Goal: Task Accomplishment & Management: Complete application form

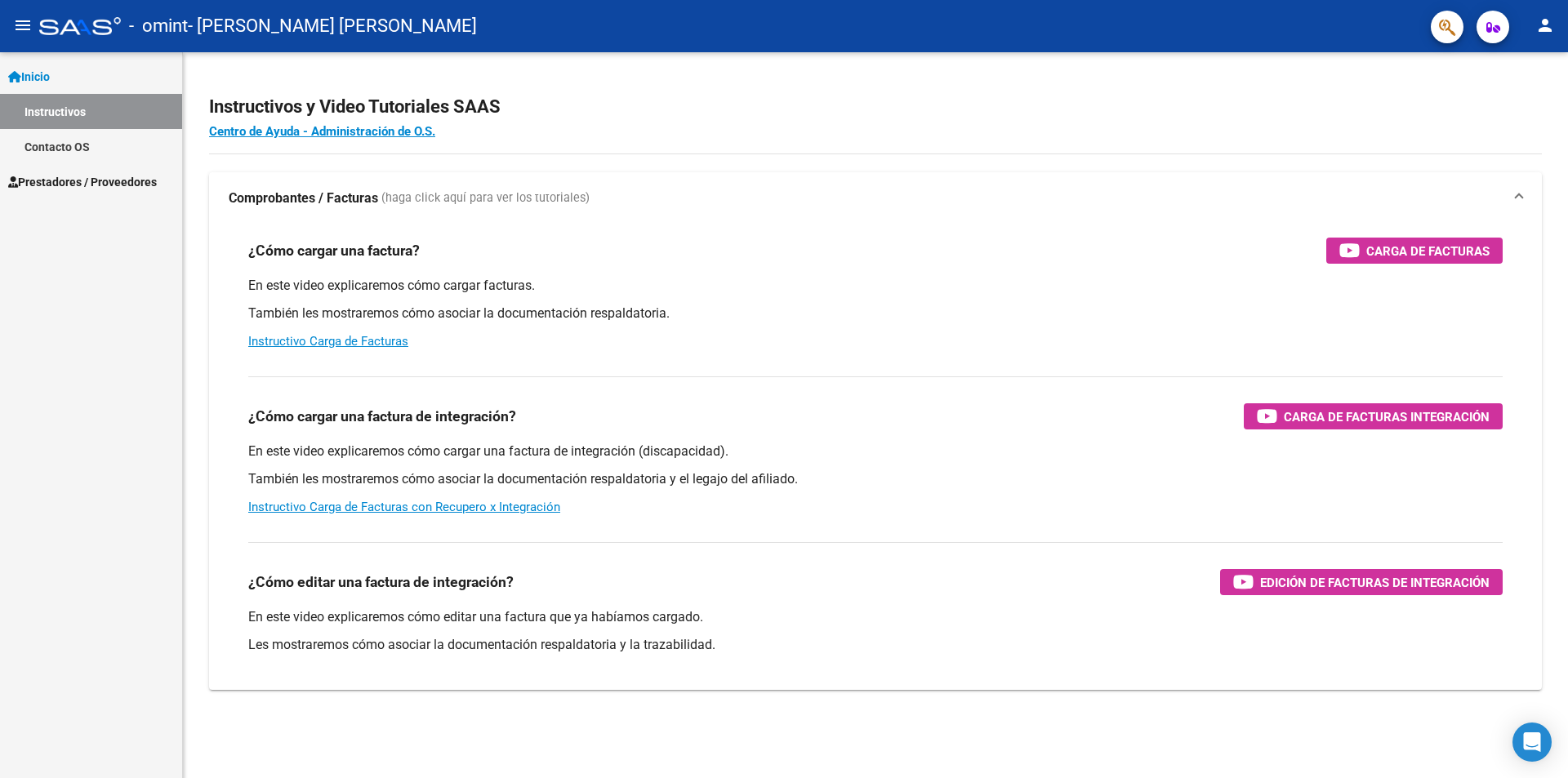
click at [66, 114] on link "Instructivos" at bounding box center [90, 112] width 182 height 35
click at [50, 70] on span "Inicio" at bounding box center [29, 77] width 42 height 18
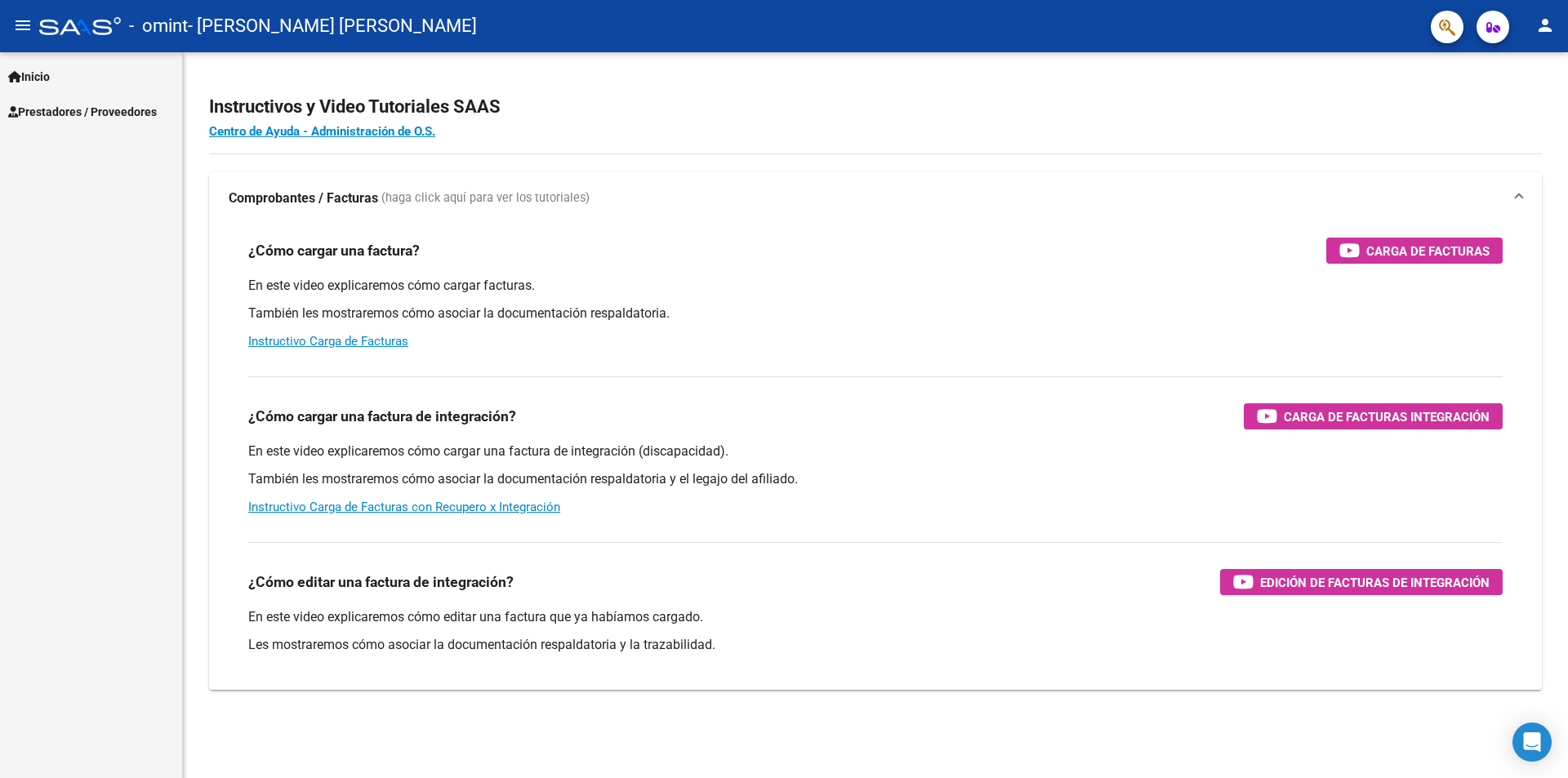
click at [75, 115] on span "Prestadores / Proveedores" at bounding box center [82, 112] width 148 height 18
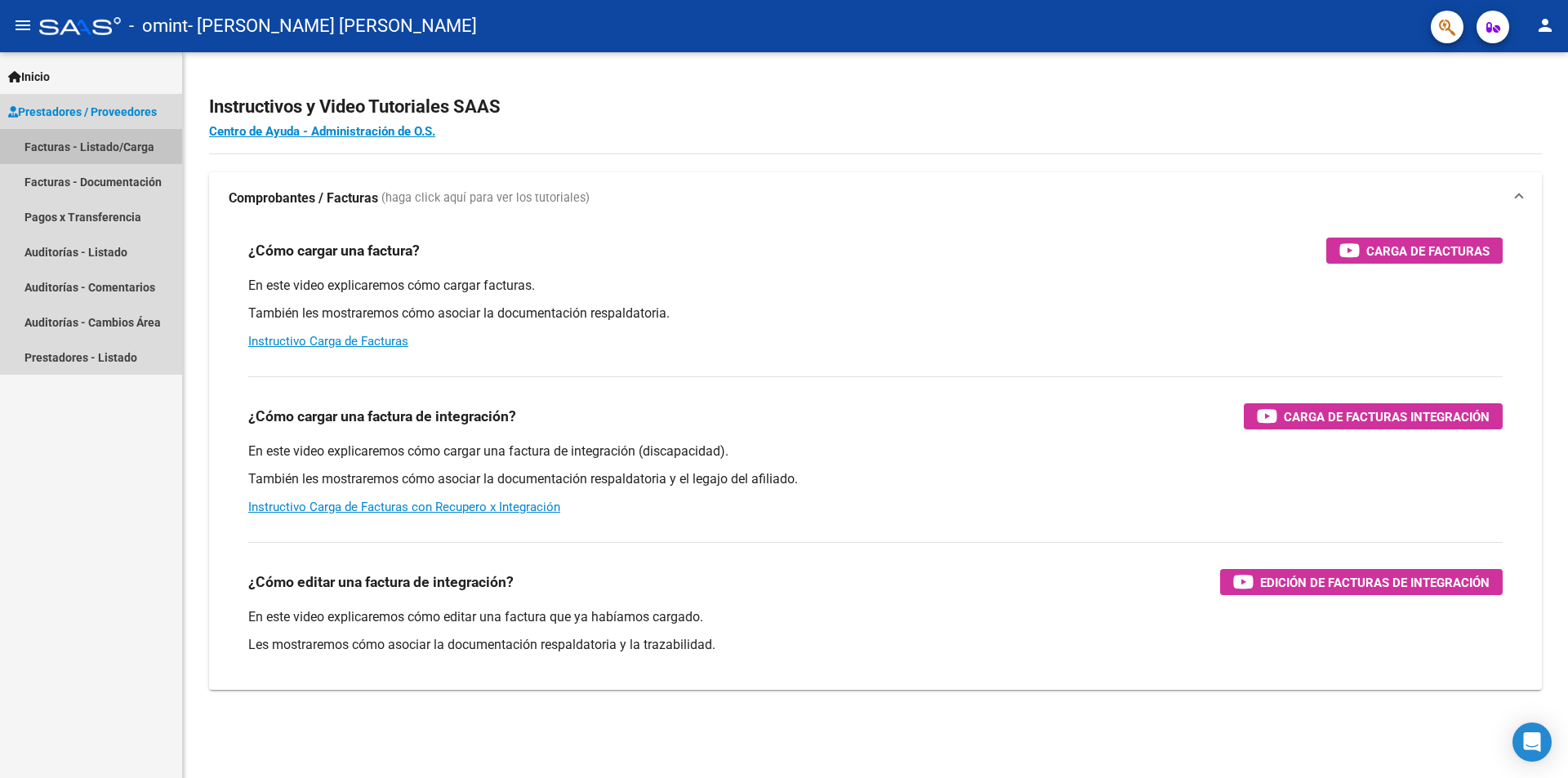
click at [81, 151] on link "Facturas - Listado/Carga" at bounding box center [90, 147] width 182 height 35
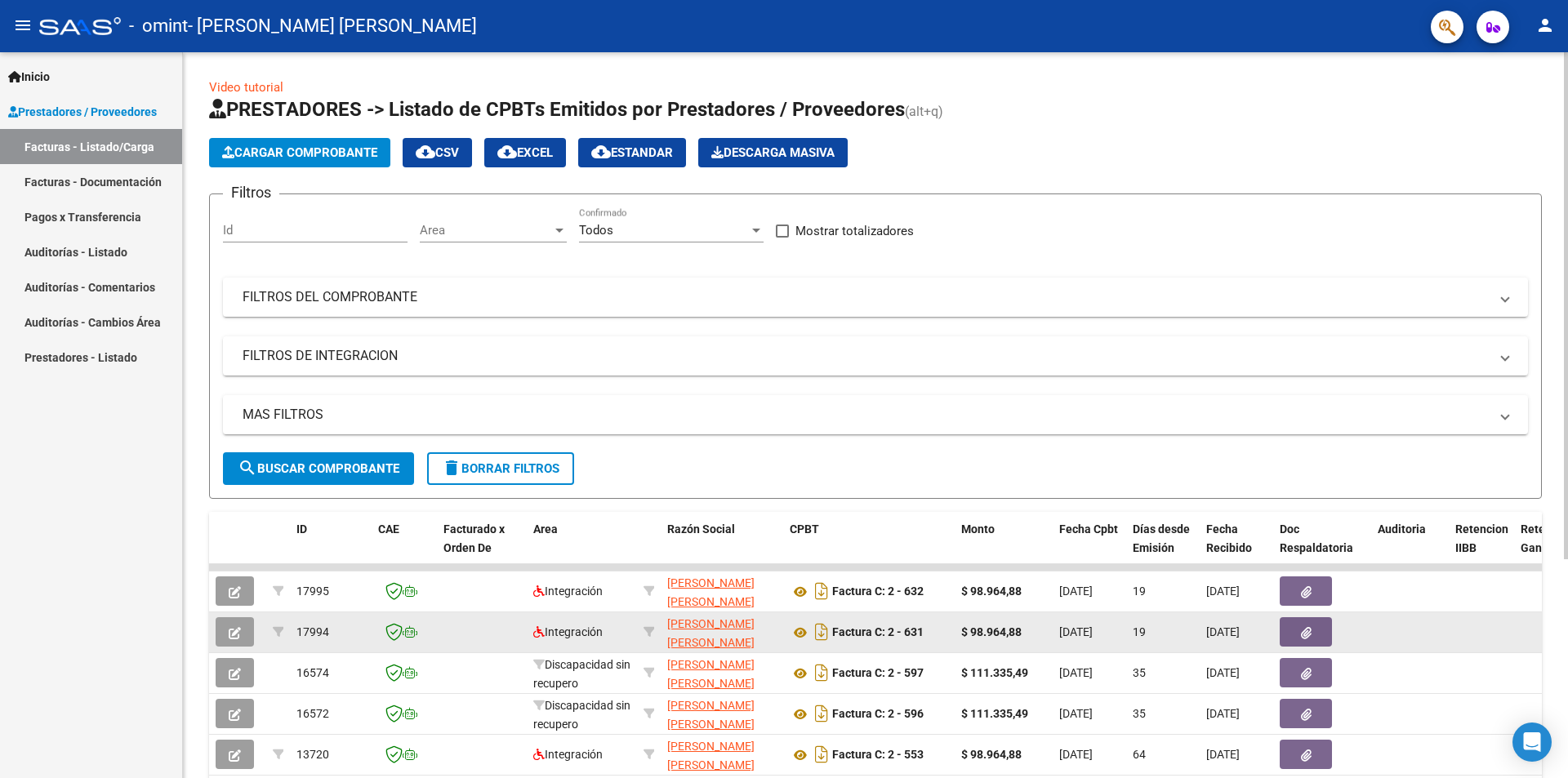
scroll to position [21, 0]
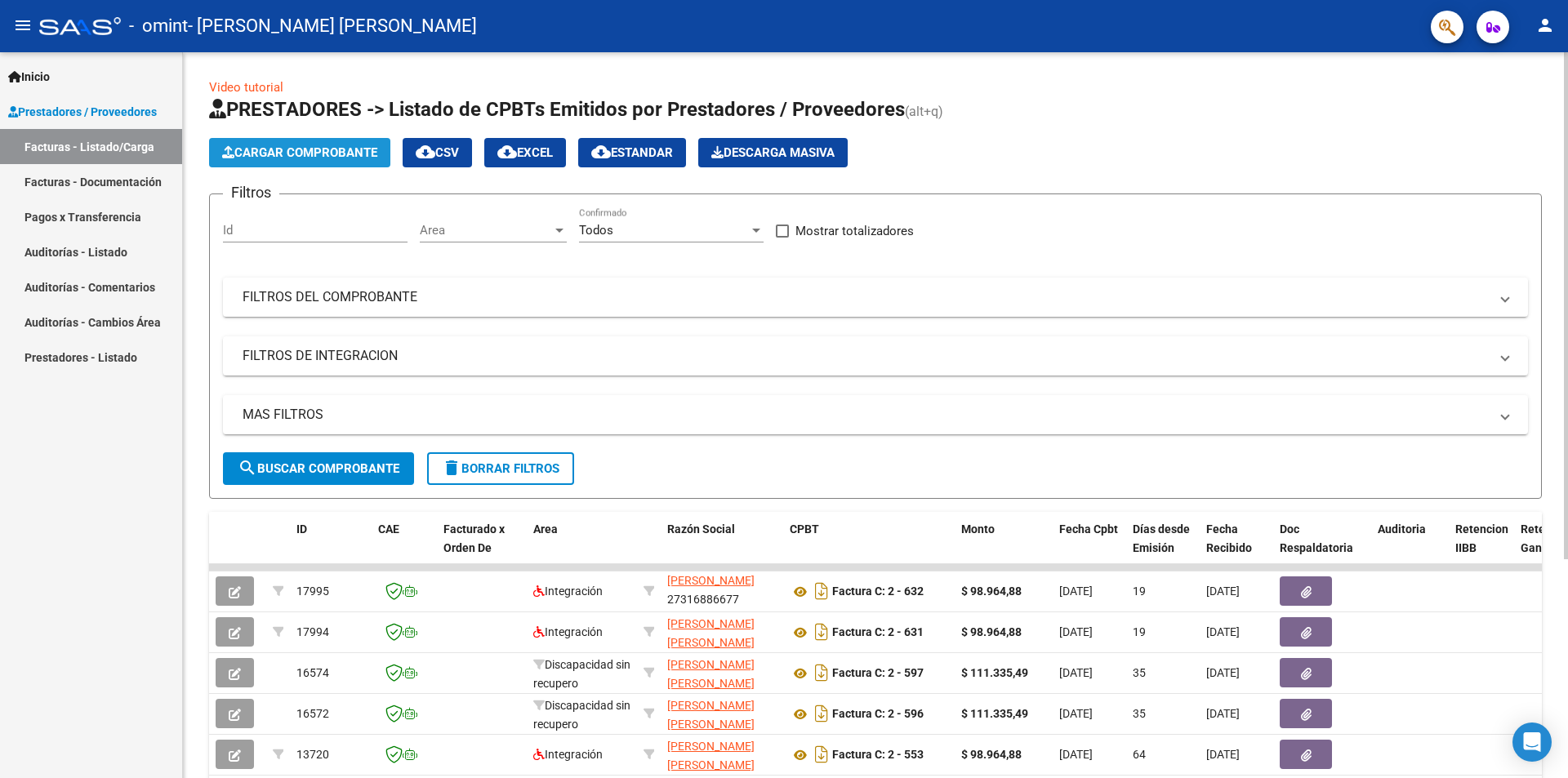
click at [264, 146] on span "Cargar Comprobante" at bounding box center [300, 153] width 155 height 15
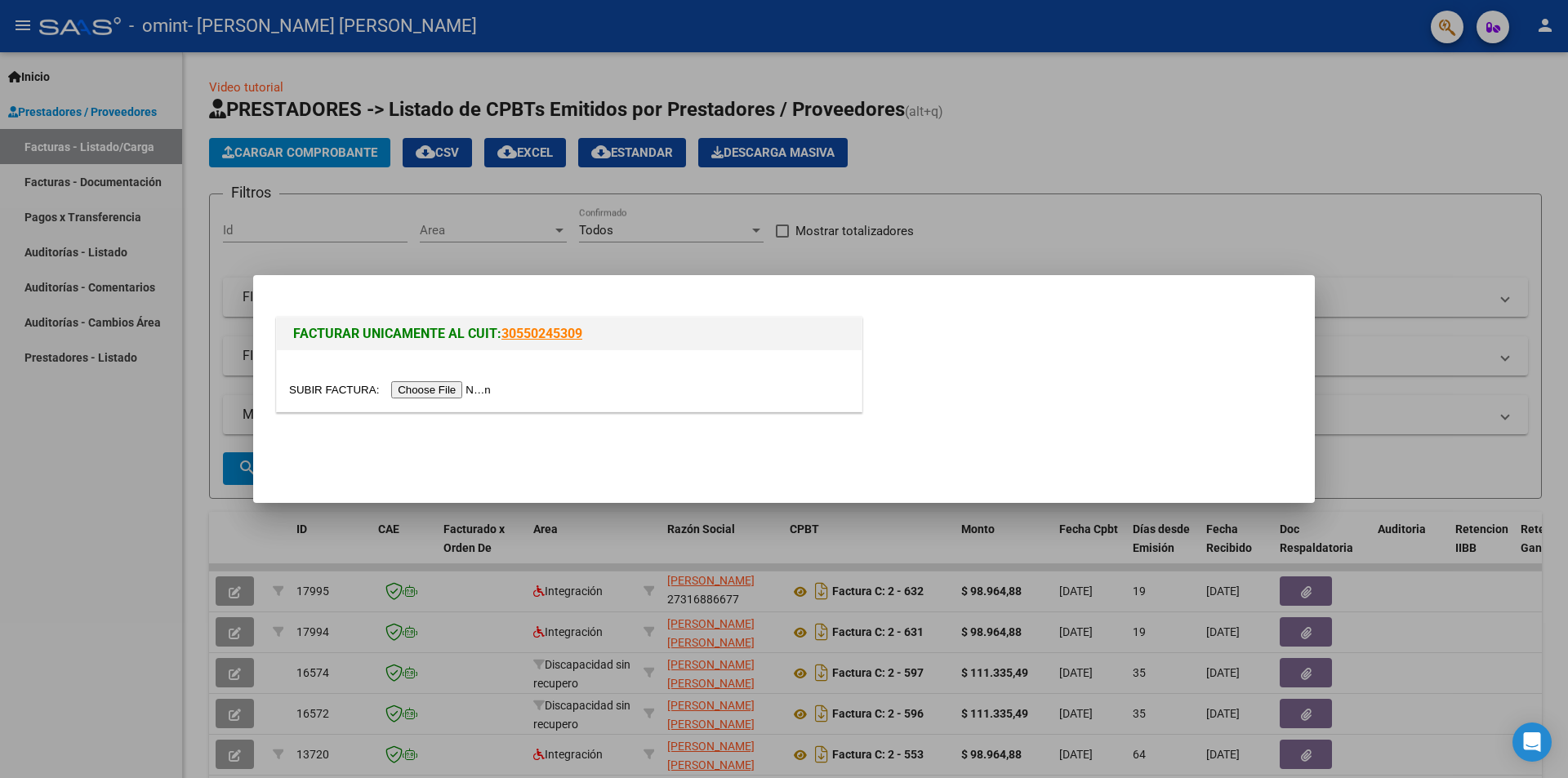
click at [424, 387] on input "file" at bounding box center [392, 390] width 207 height 18
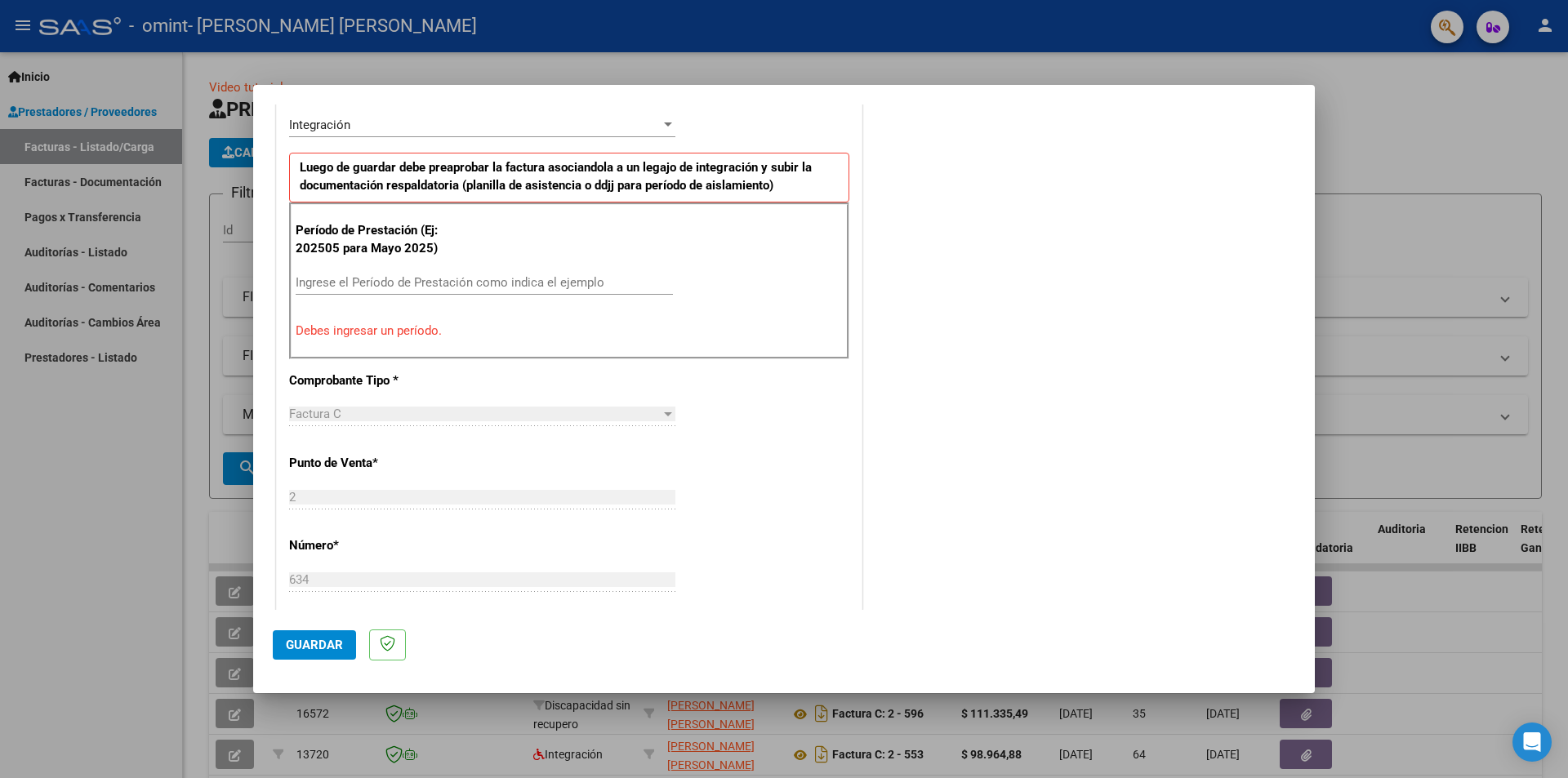
scroll to position [403, 0]
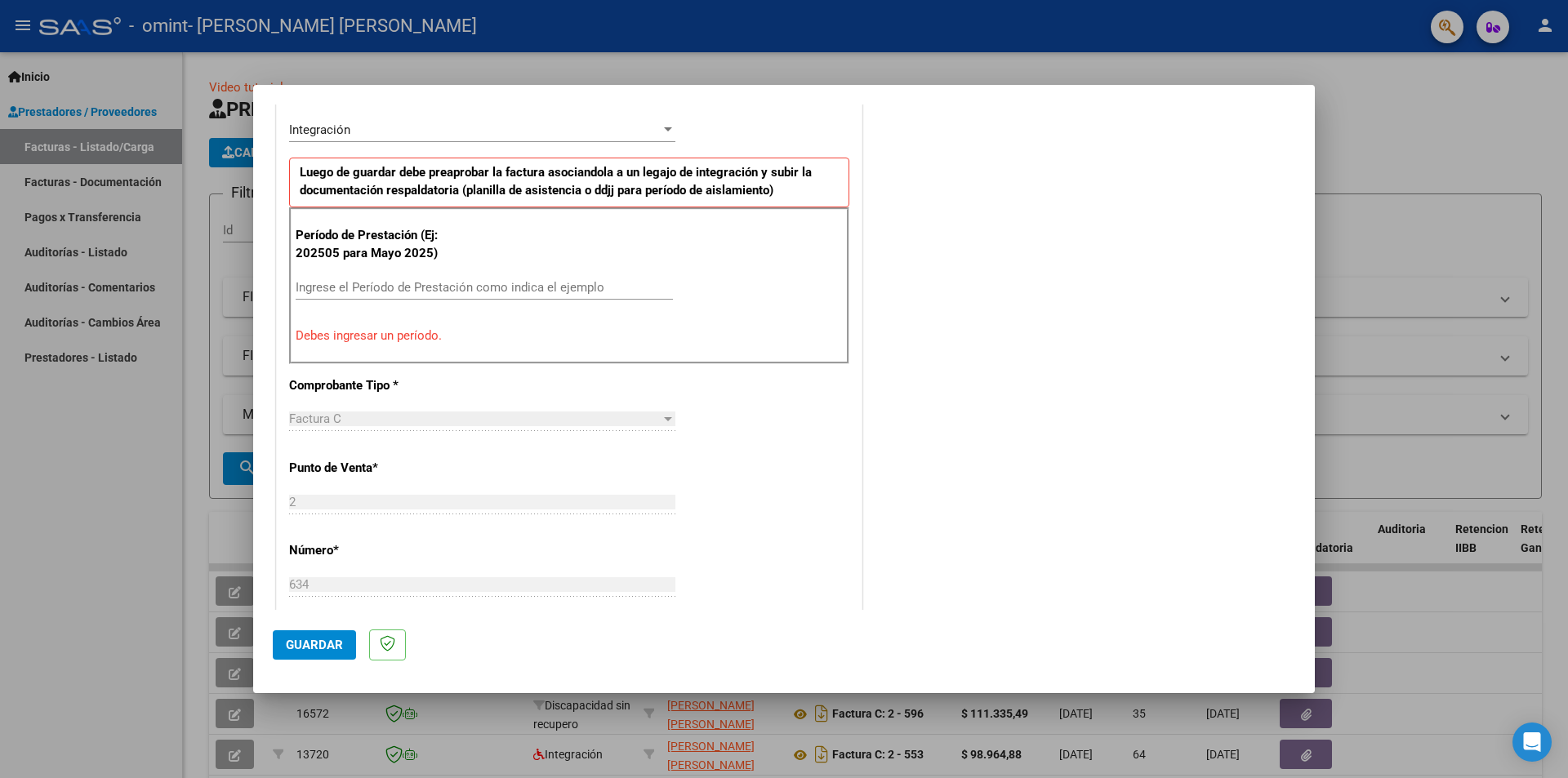
click at [465, 290] on input "Ingrese el Período de Prestación como indica el ejemplo" at bounding box center [484, 288] width 377 height 15
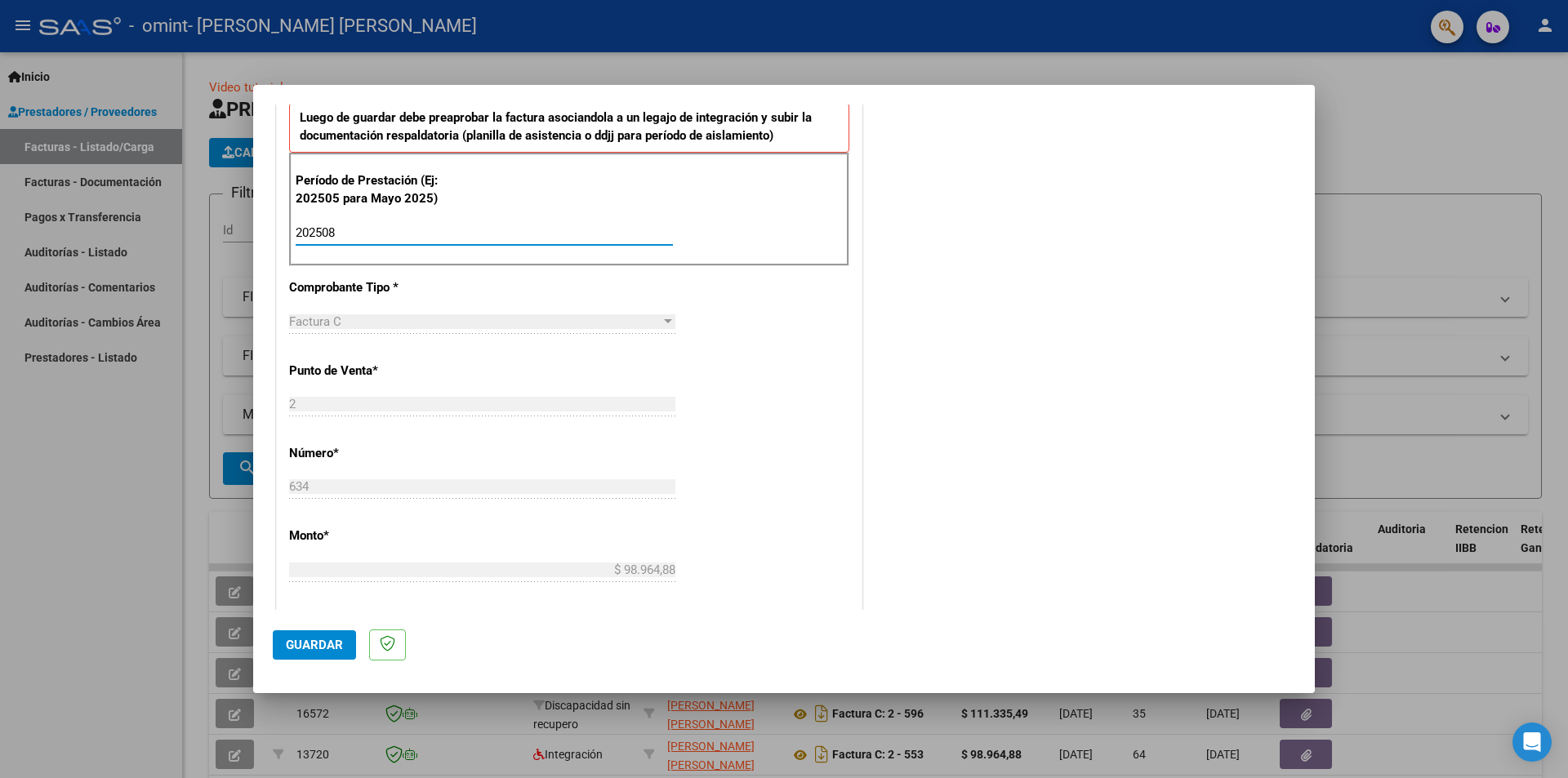
scroll to position [572, 0]
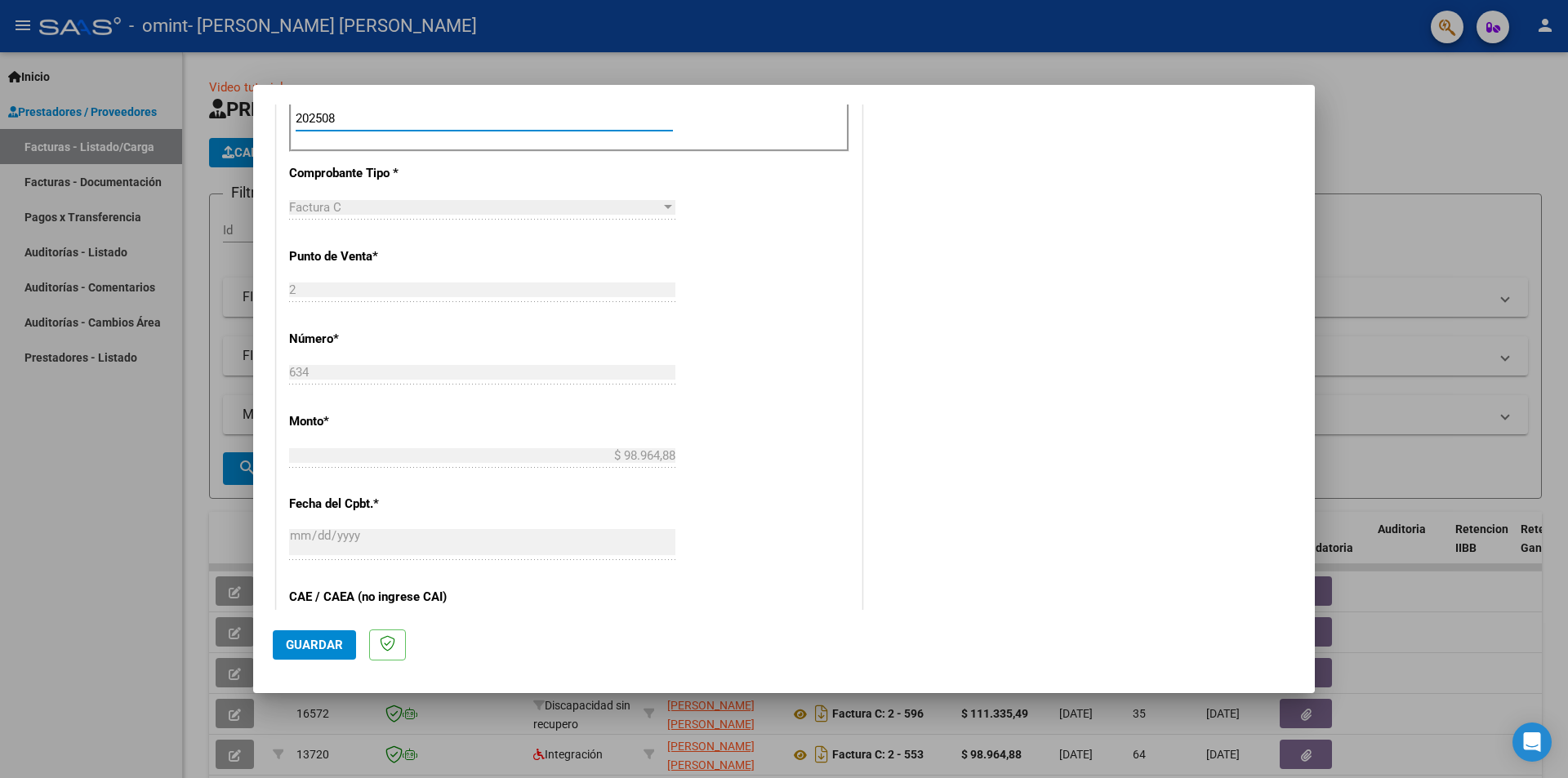
type input "202508"
click at [311, 651] on span "Guardar" at bounding box center [315, 645] width 57 height 15
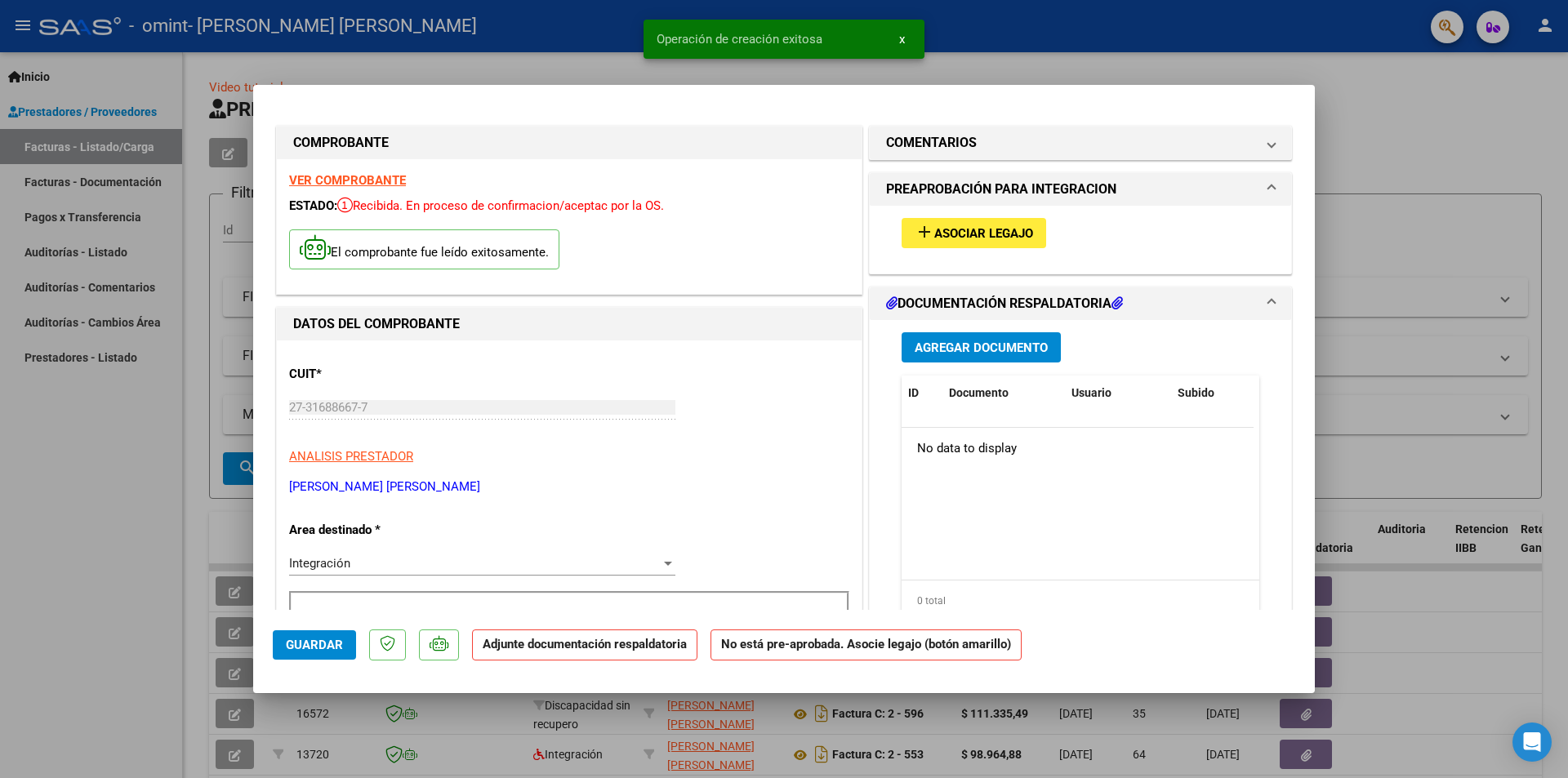
click at [1007, 234] on span "Asociar Legajo" at bounding box center [983, 233] width 99 height 15
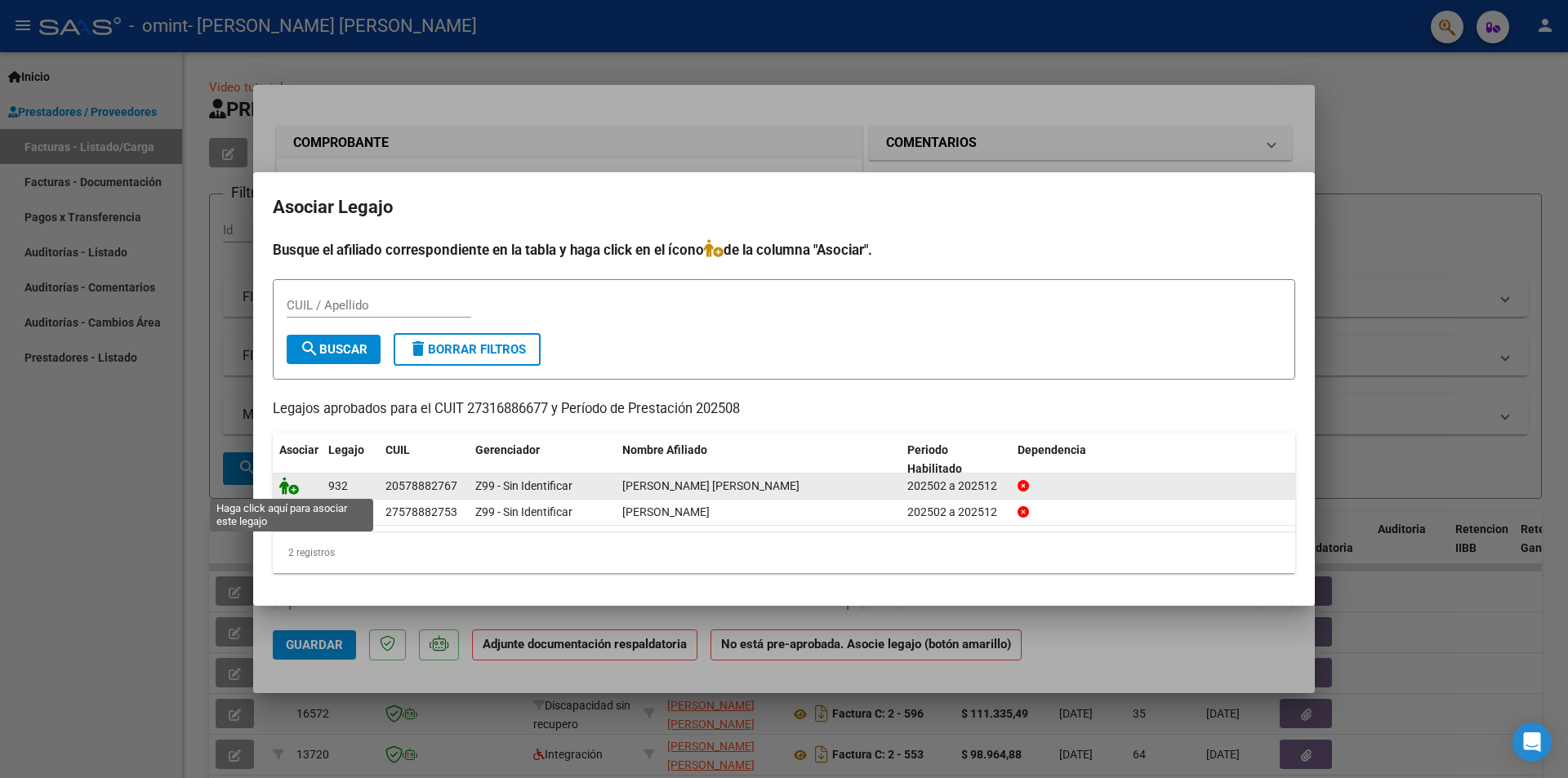
click at [293, 489] on icon at bounding box center [289, 485] width 19 height 18
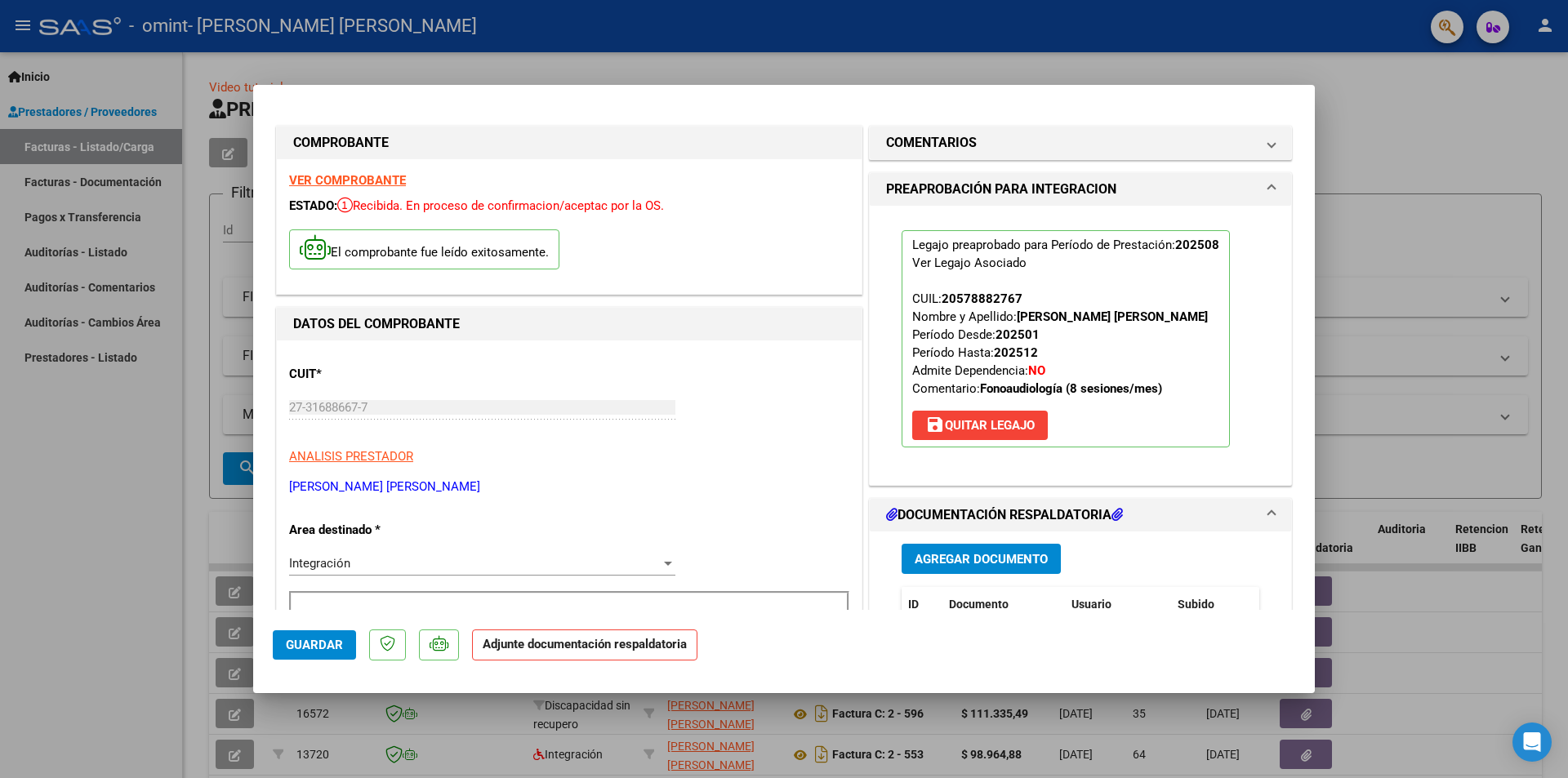
click at [956, 561] on span "Agregar Documento" at bounding box center [981, 560] width 133 height 15
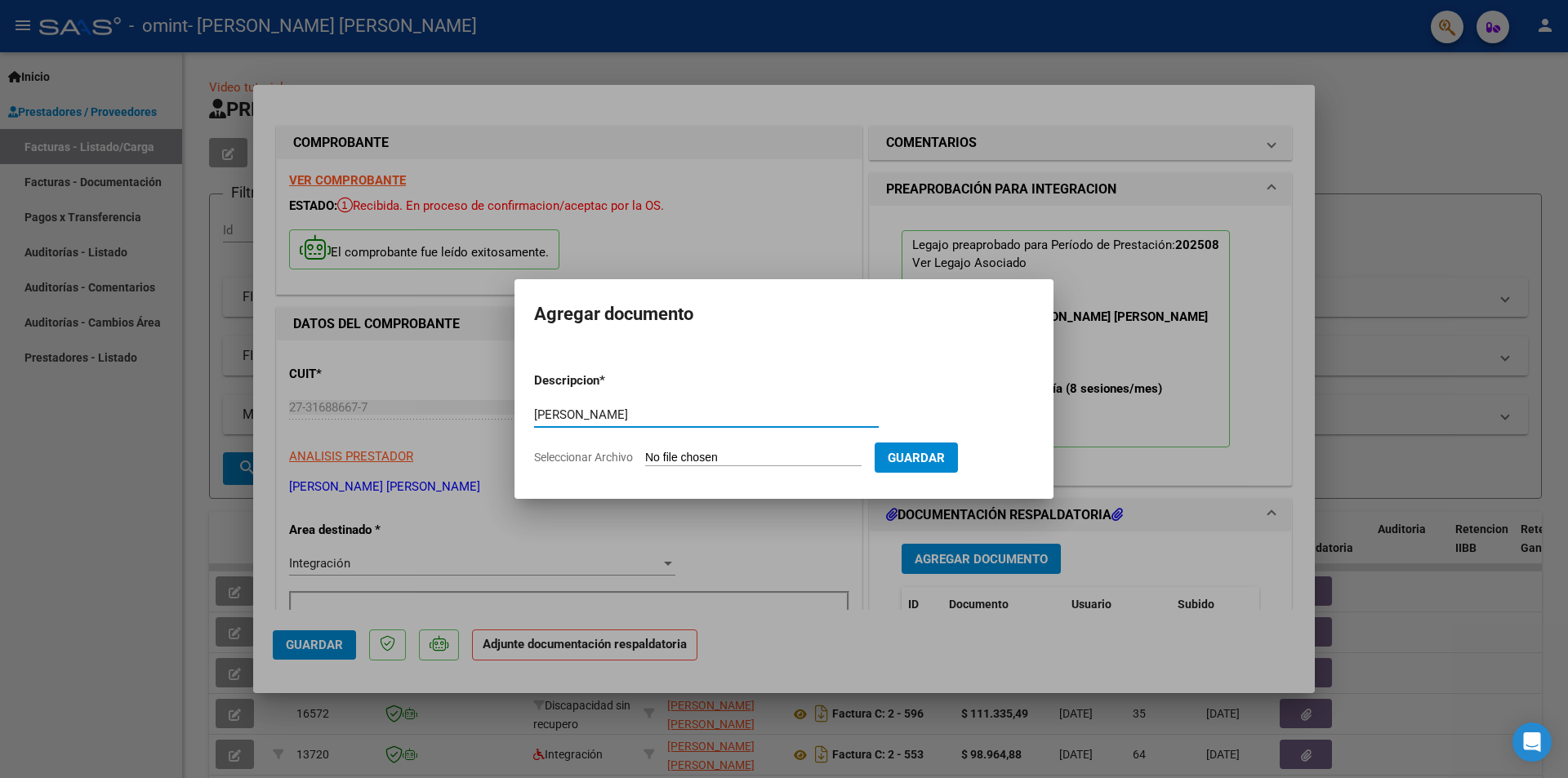
type input "[PERSON_NAME]"
click at [719, 454] on input "Seleccionar Archivo" at bounding box center [754, 458] width 217 height 16
type input "C:\fakepath\[PERSON_NAME].pdf"
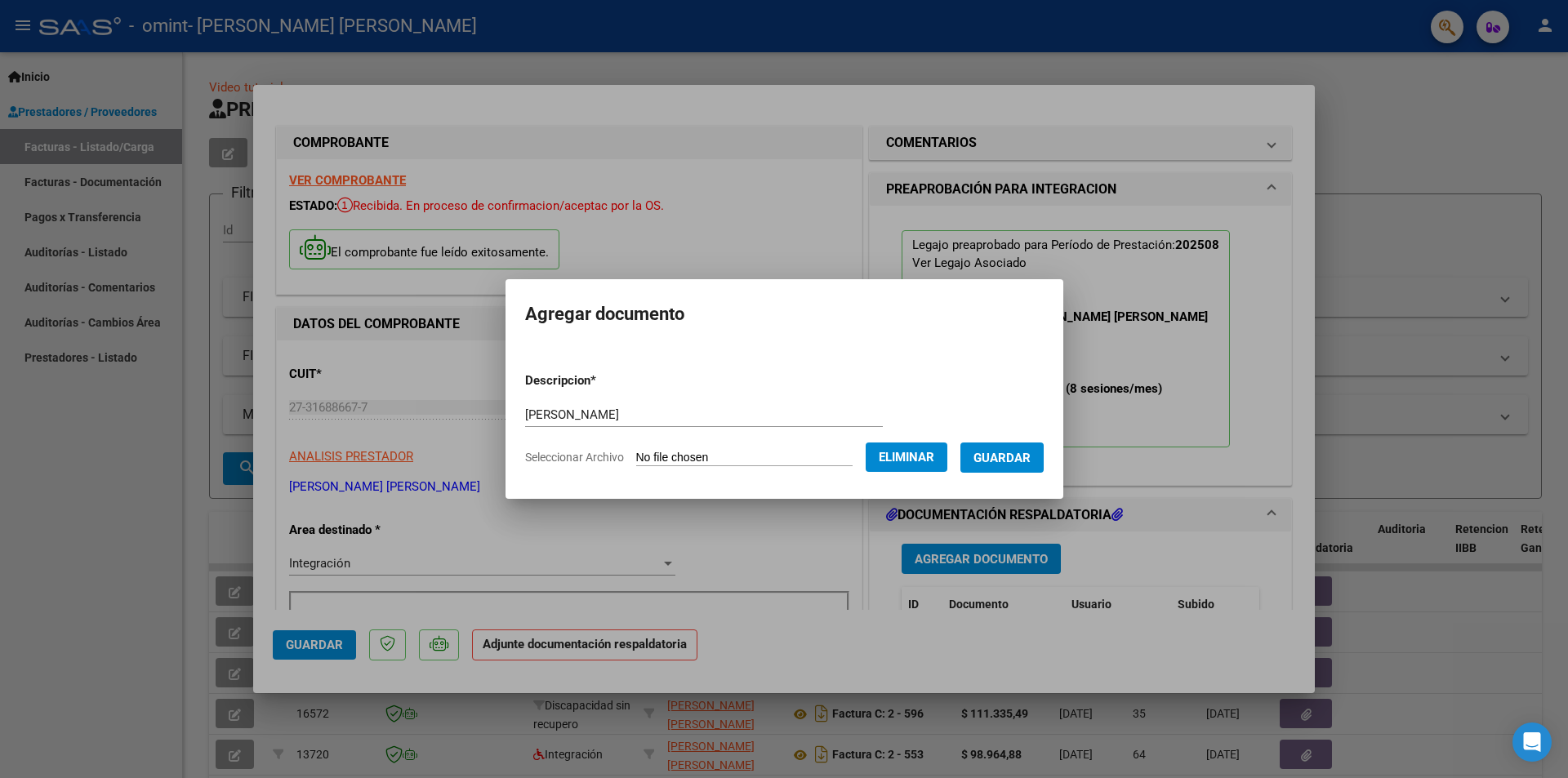
click at [1010, 464] on span "Guardar" at bounding box center [1003, 458] width 57 height 15
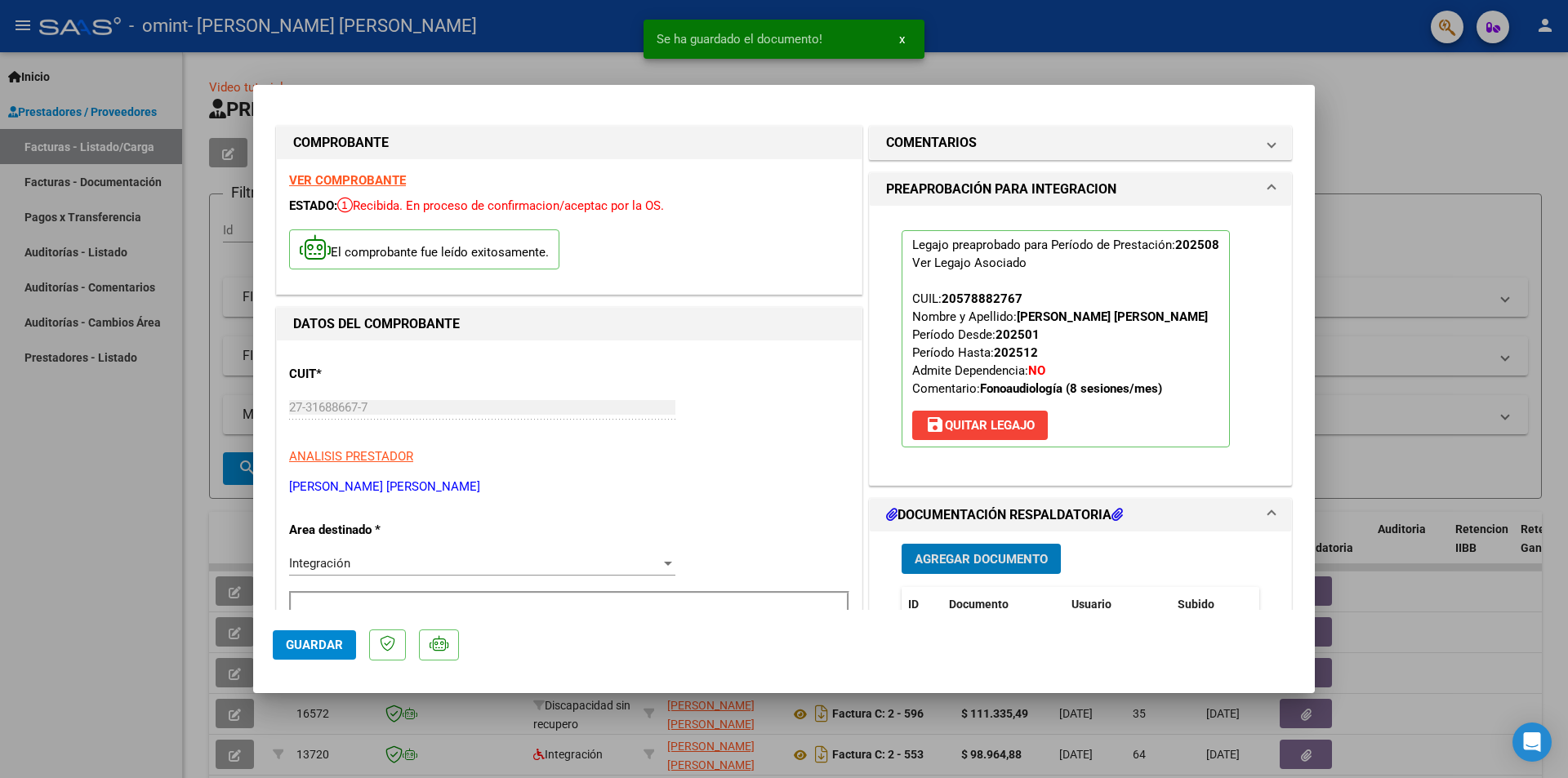
click at [1420, 159] on div at bounding box center [784, 389] width 1568 height 778
type input "$ 0,00"
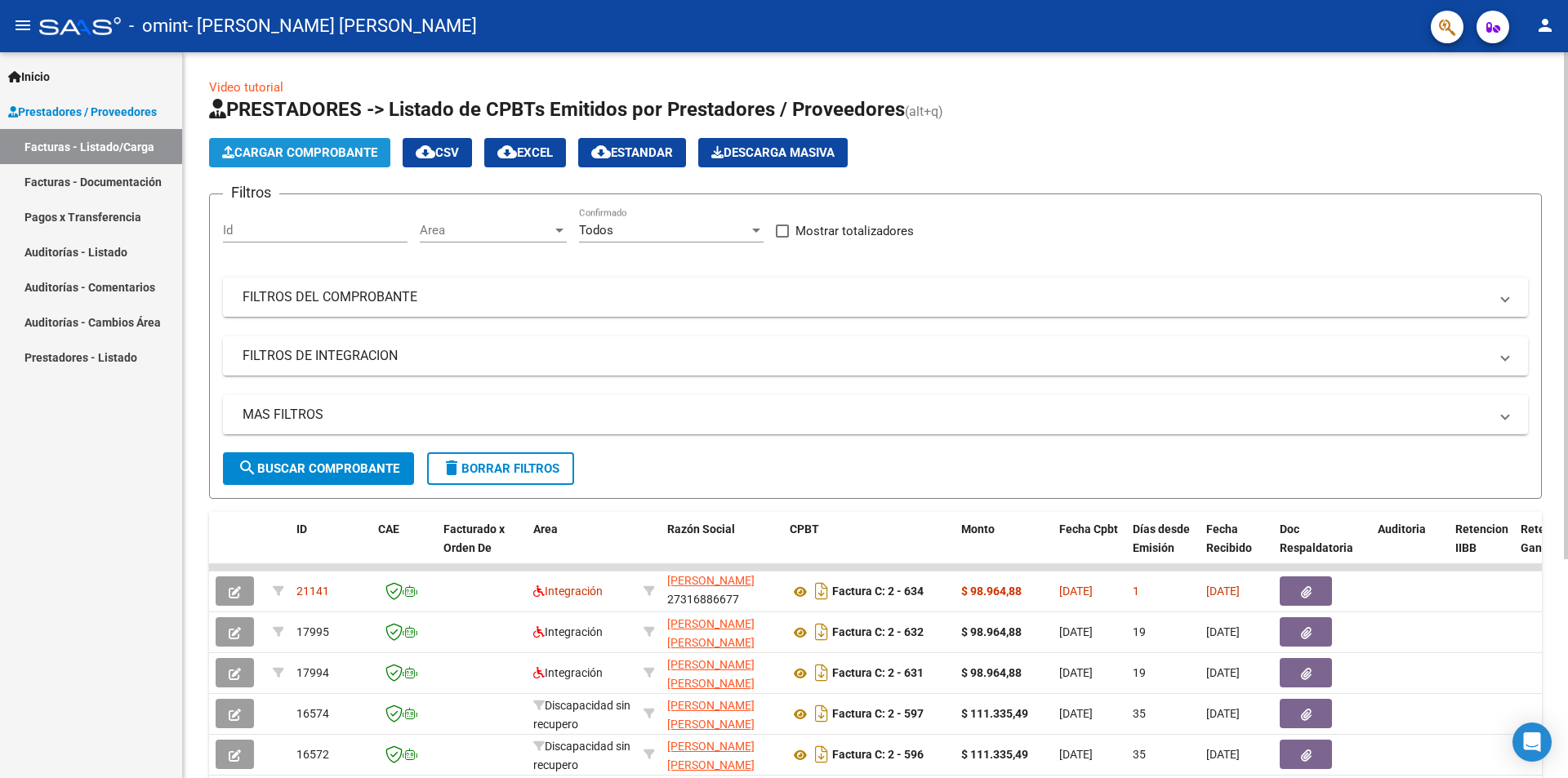
click at [309, 153] on span "Cargar Comprobante" at bounding box center [300, 153] width 155 height 15
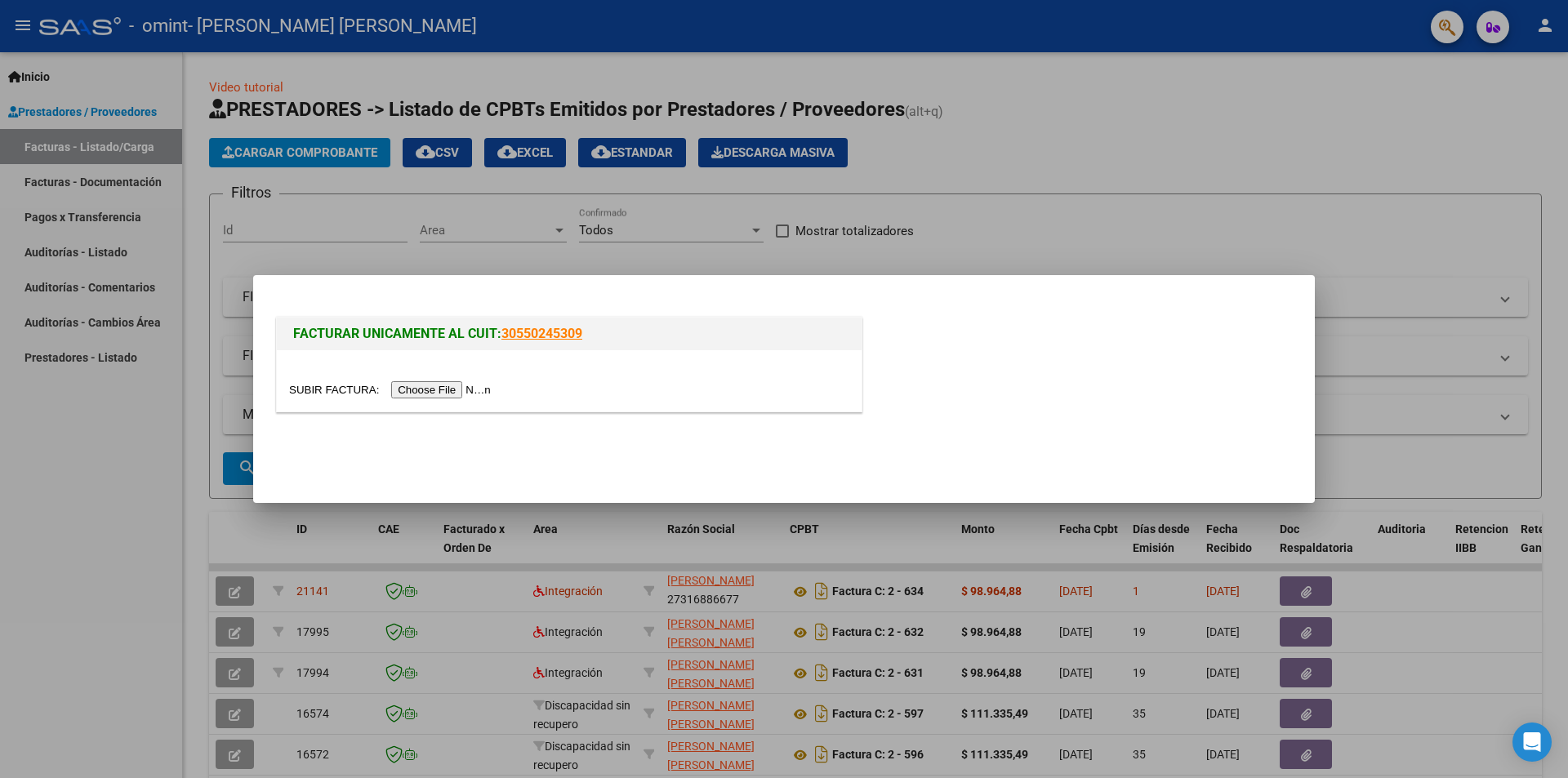
click at [453, 388] on input "file" at bounding box center [392, 390] width 207 height 18
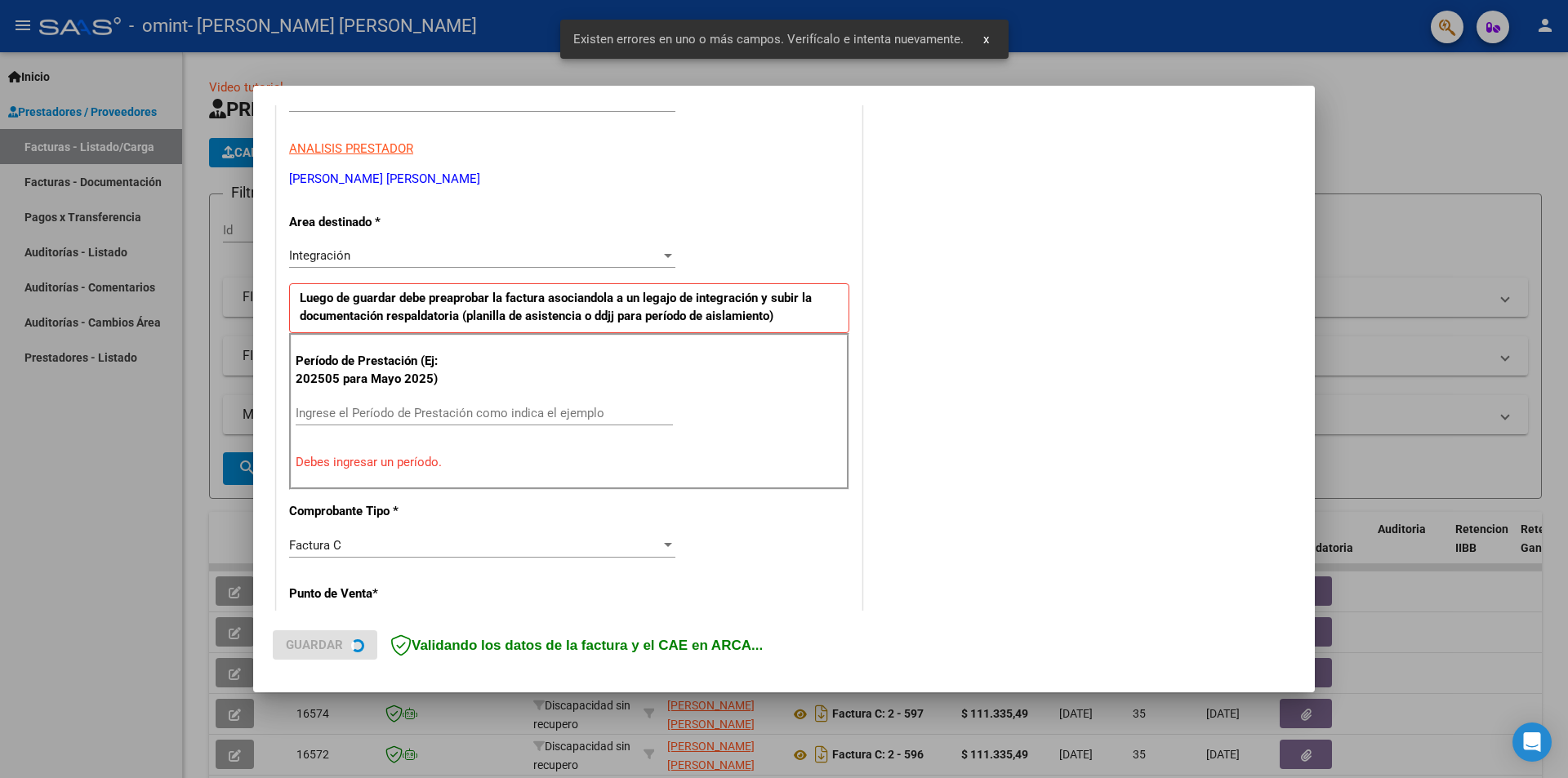
scroll to position [285, 0]
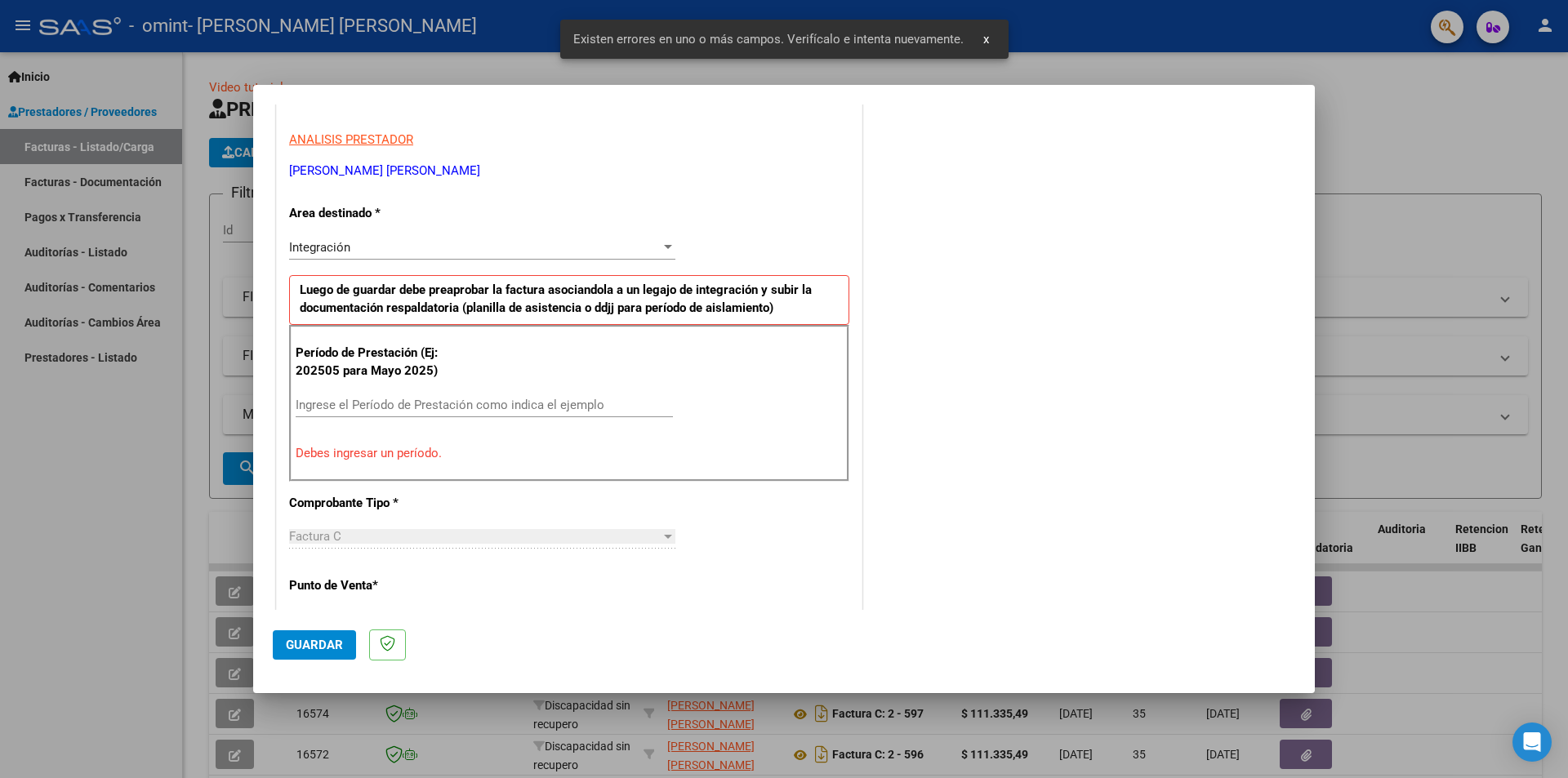
click at [385, 403] on input "Ingrese el Período de Prestación como indica el ejemplo" at bounding box center [484, 405] width 377 height 15
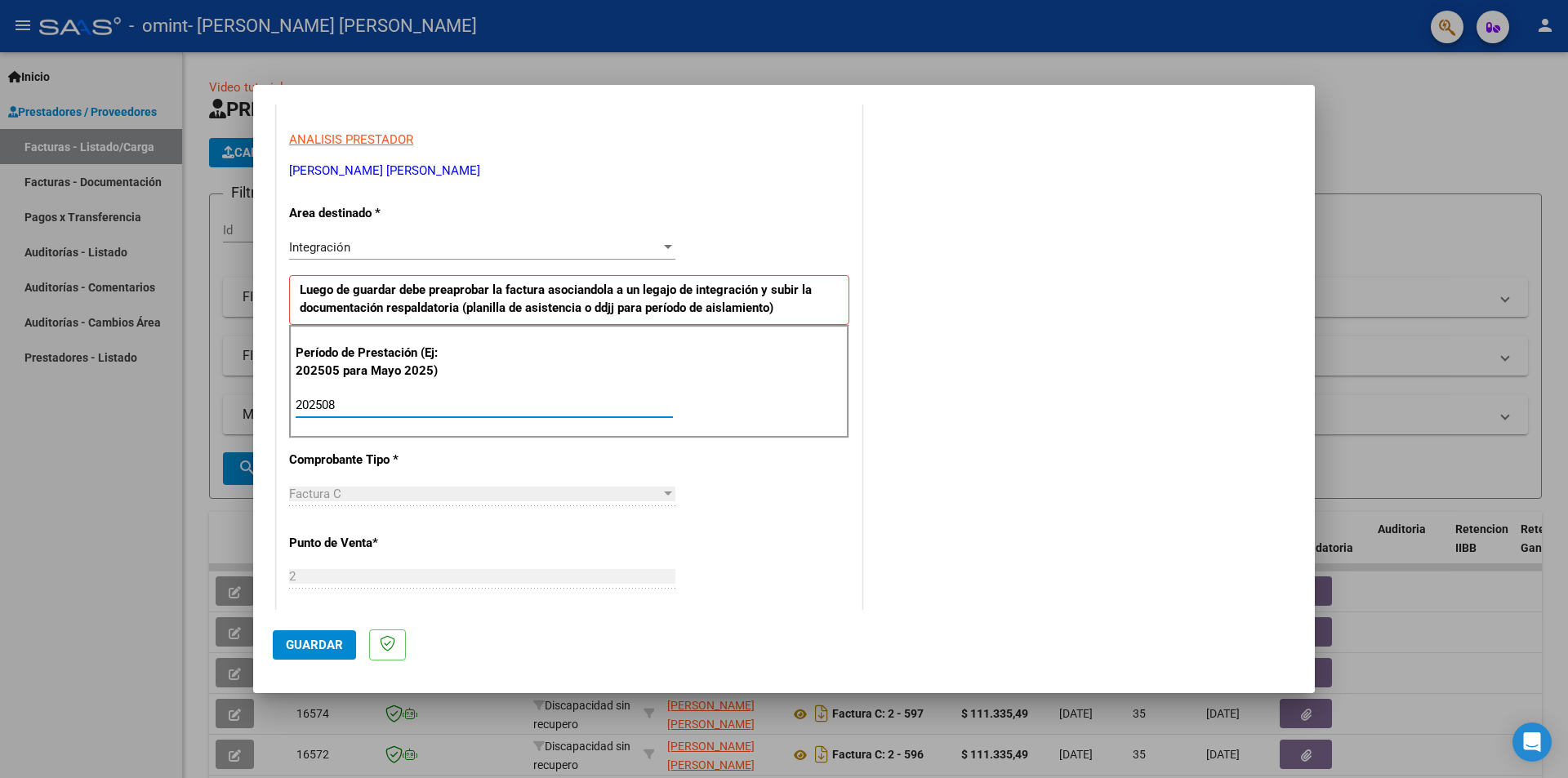
type input "202508"
click at [332, 645] on span "Guardar" at bounding box center [315, 645] width 57 height 15
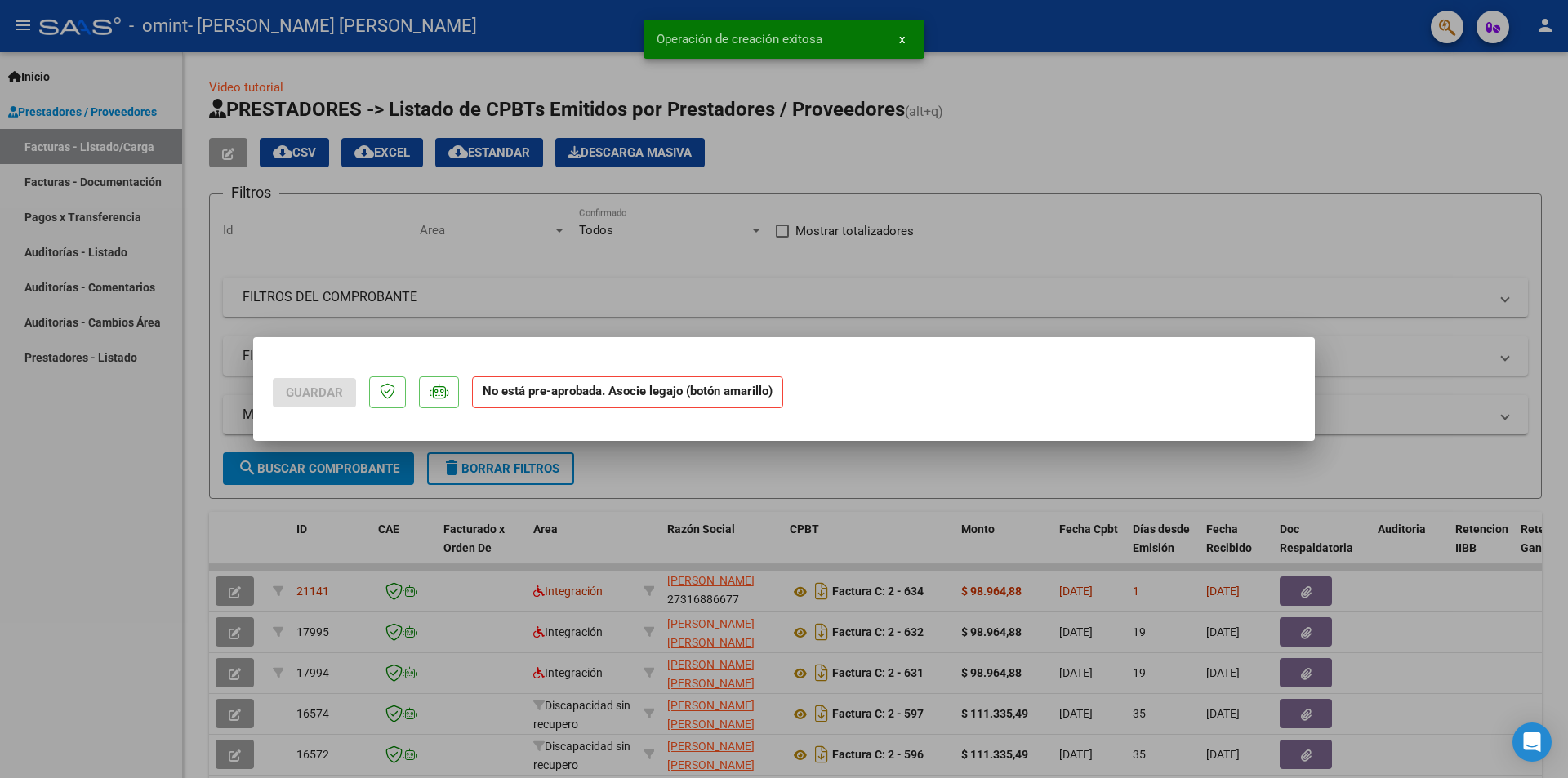
scroll to position [0, 0]
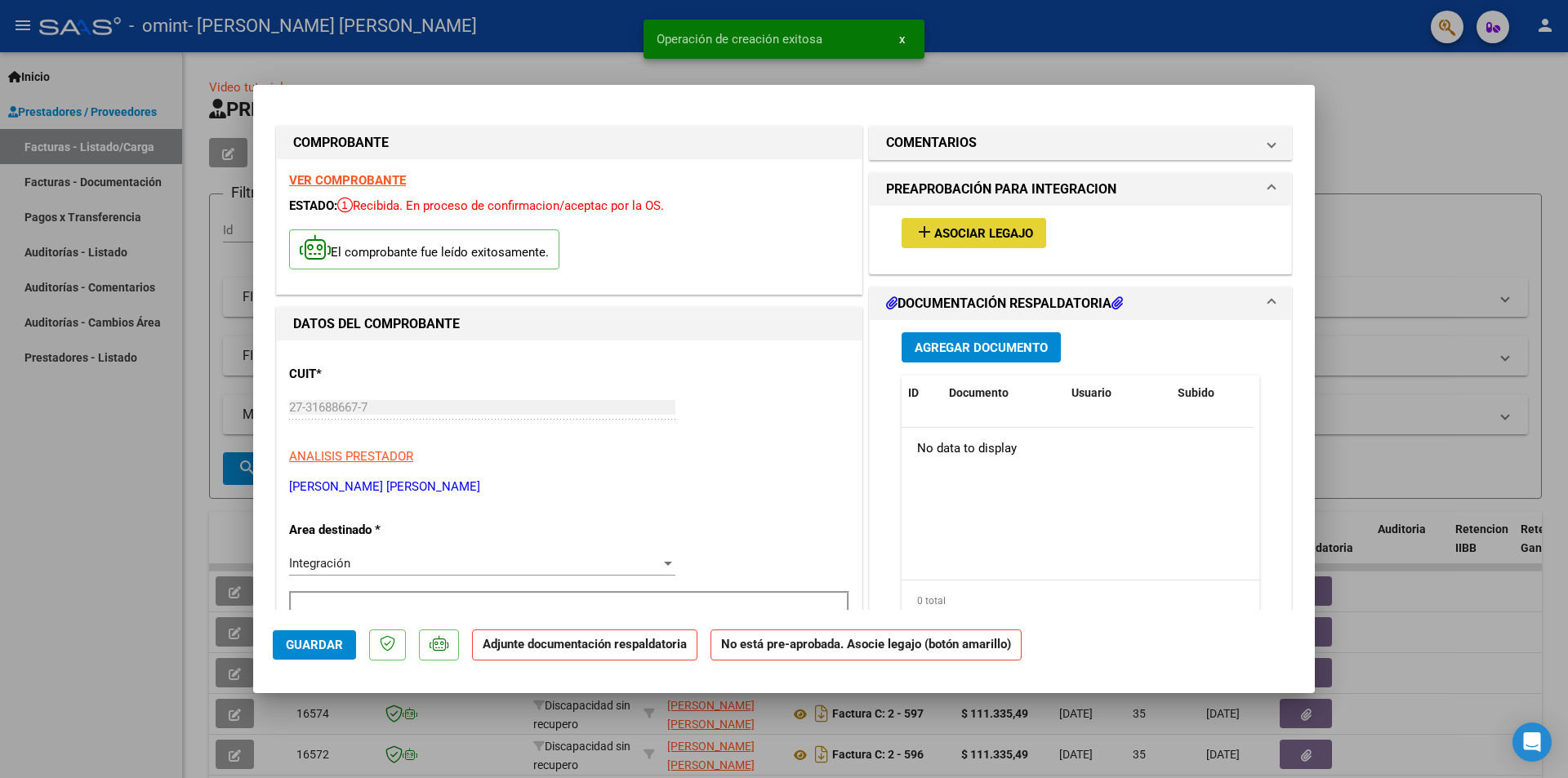
click at [934, 239] on span "Asociar Legajo" at bounding box center [983, 233] width 99 height 15
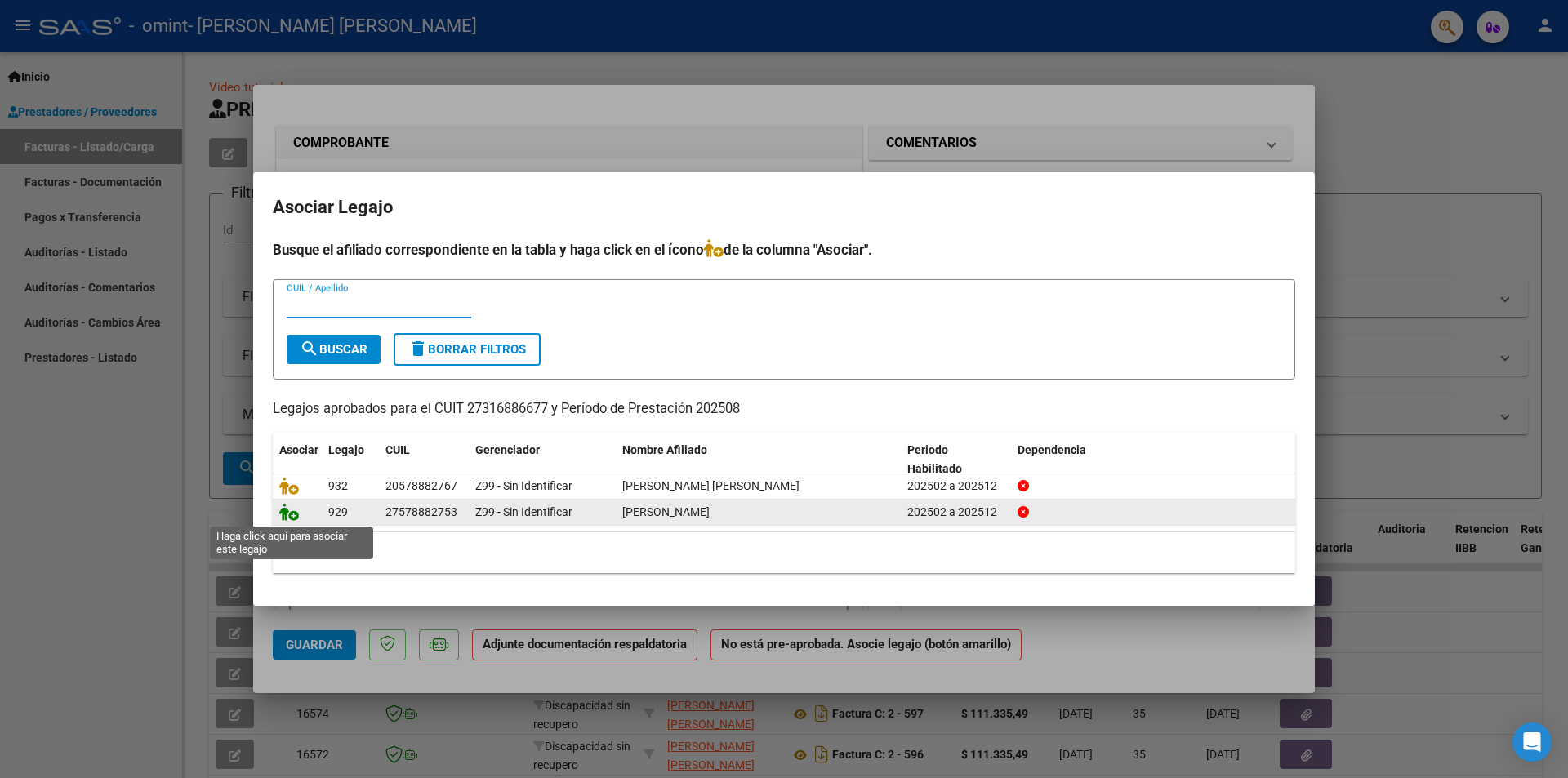
click at [292, 515] on icon at bounding box center [289, 512] width 19 height 18
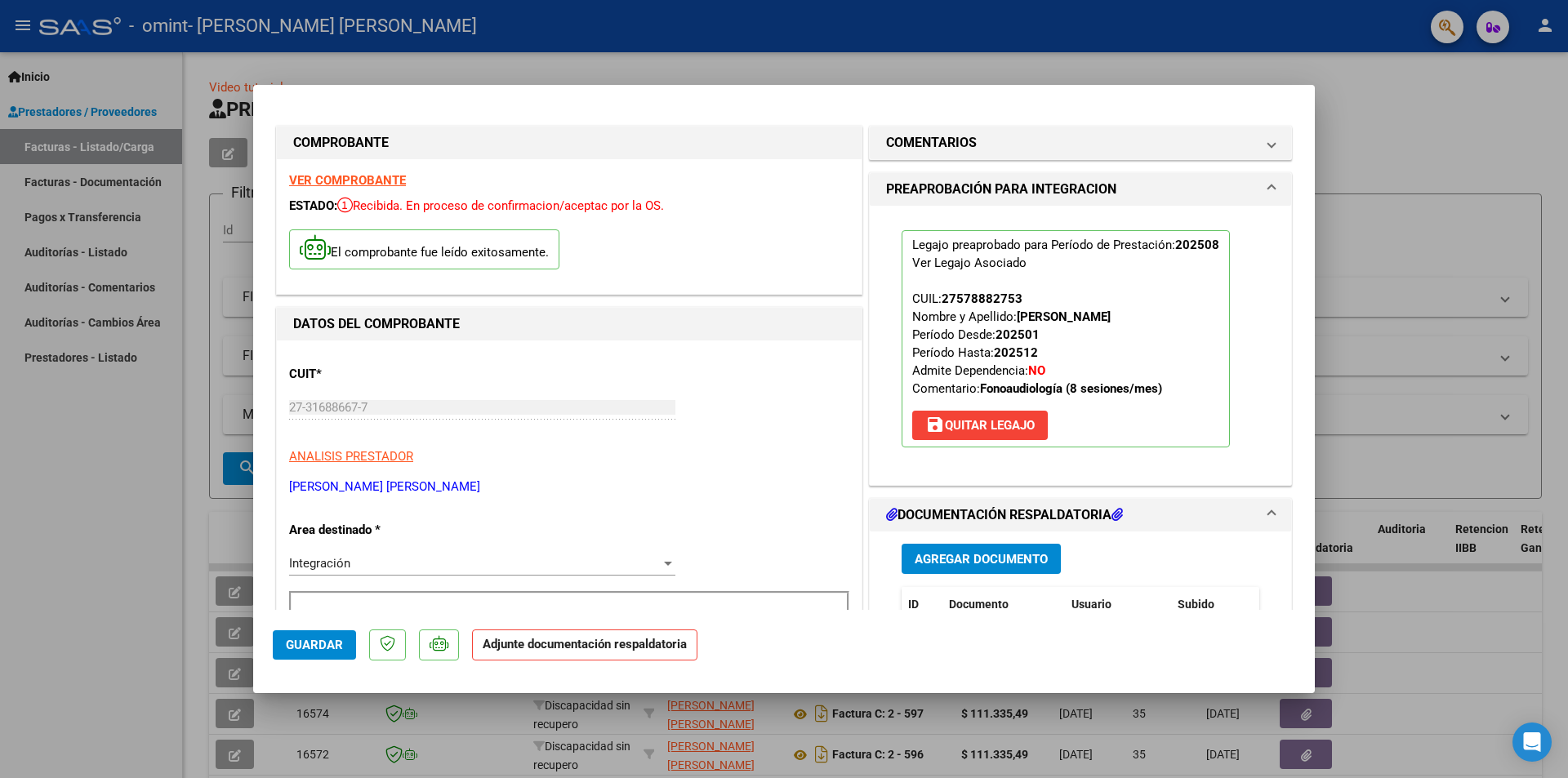
click at [944, 566] on span "Agregar Documento" at bounding box center [981, 560] width 133 height 15
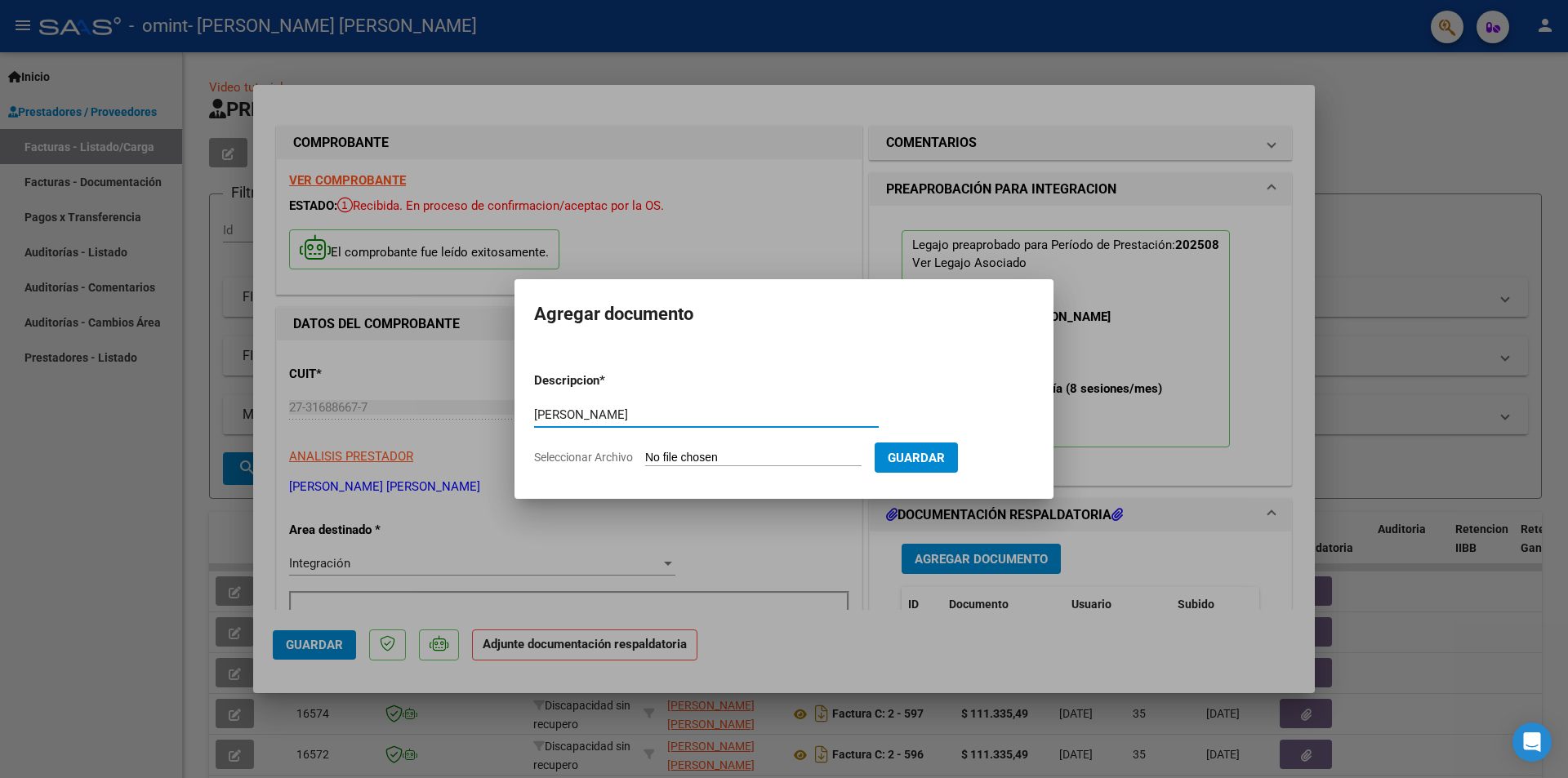
type input "[PERSON_NAME]"
click at [704, 463] on input "Seleccionar Archivo" at bounding box center [754, 458] width 217 height 16
type input "C:\fakepath\[PERSON_NAME].pdf"
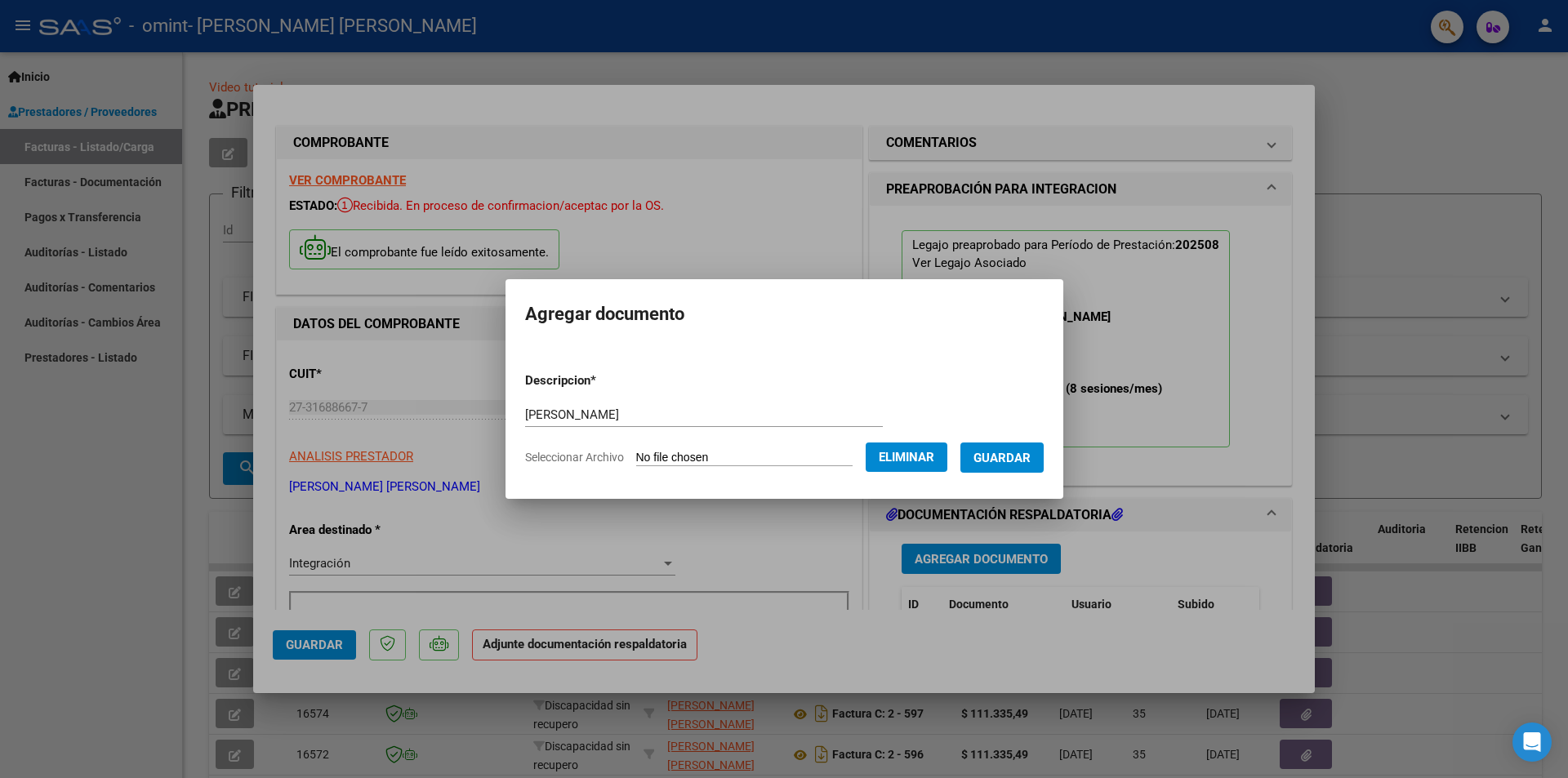
click at [1022, 459] on span "Guardar" at bounding box center [1003, 458] width 57 height 15
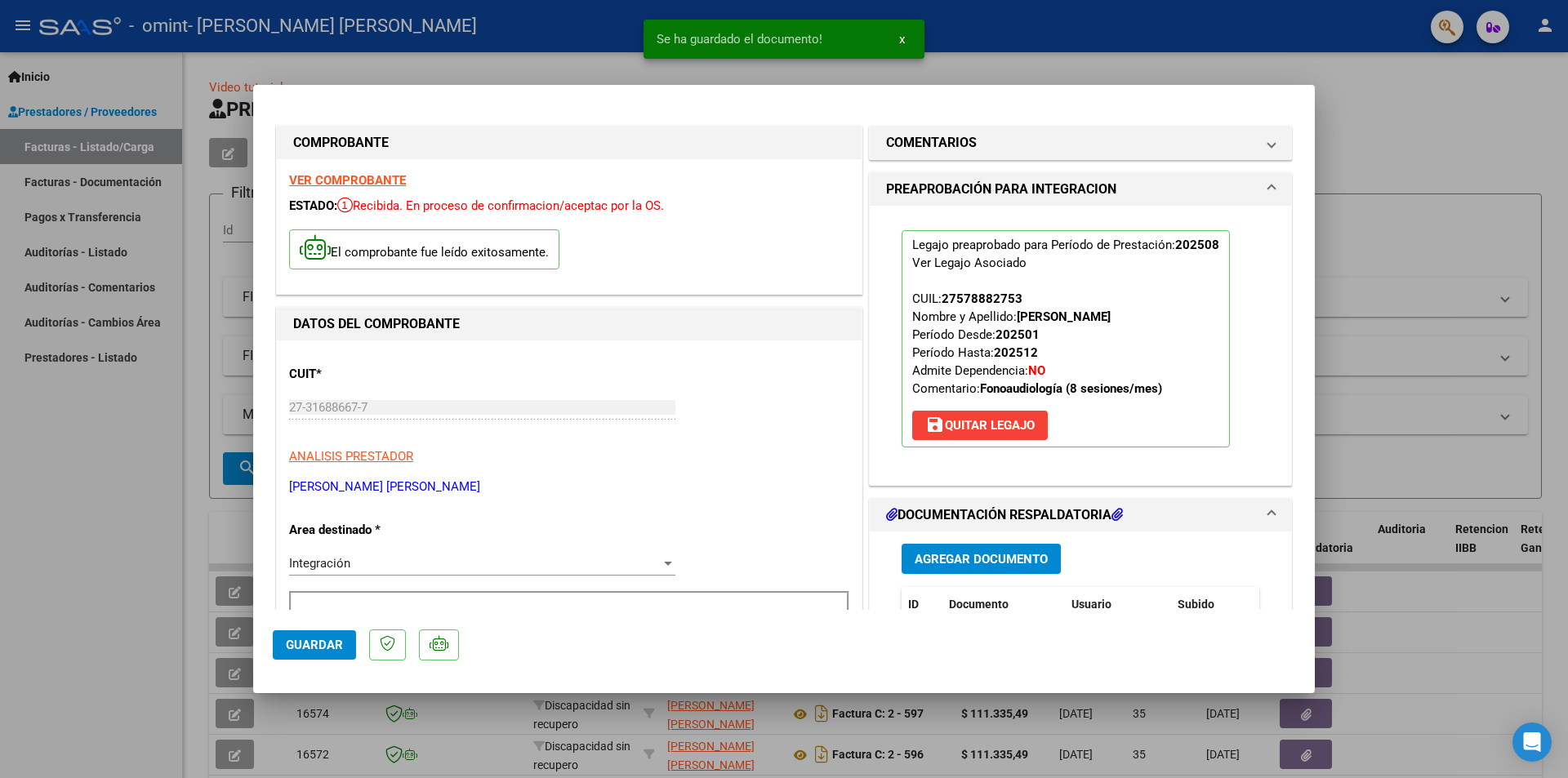
click at [1351, 138] on div at bounding box center [784, 389] width 1568 height 778
type input "$ 0,00"
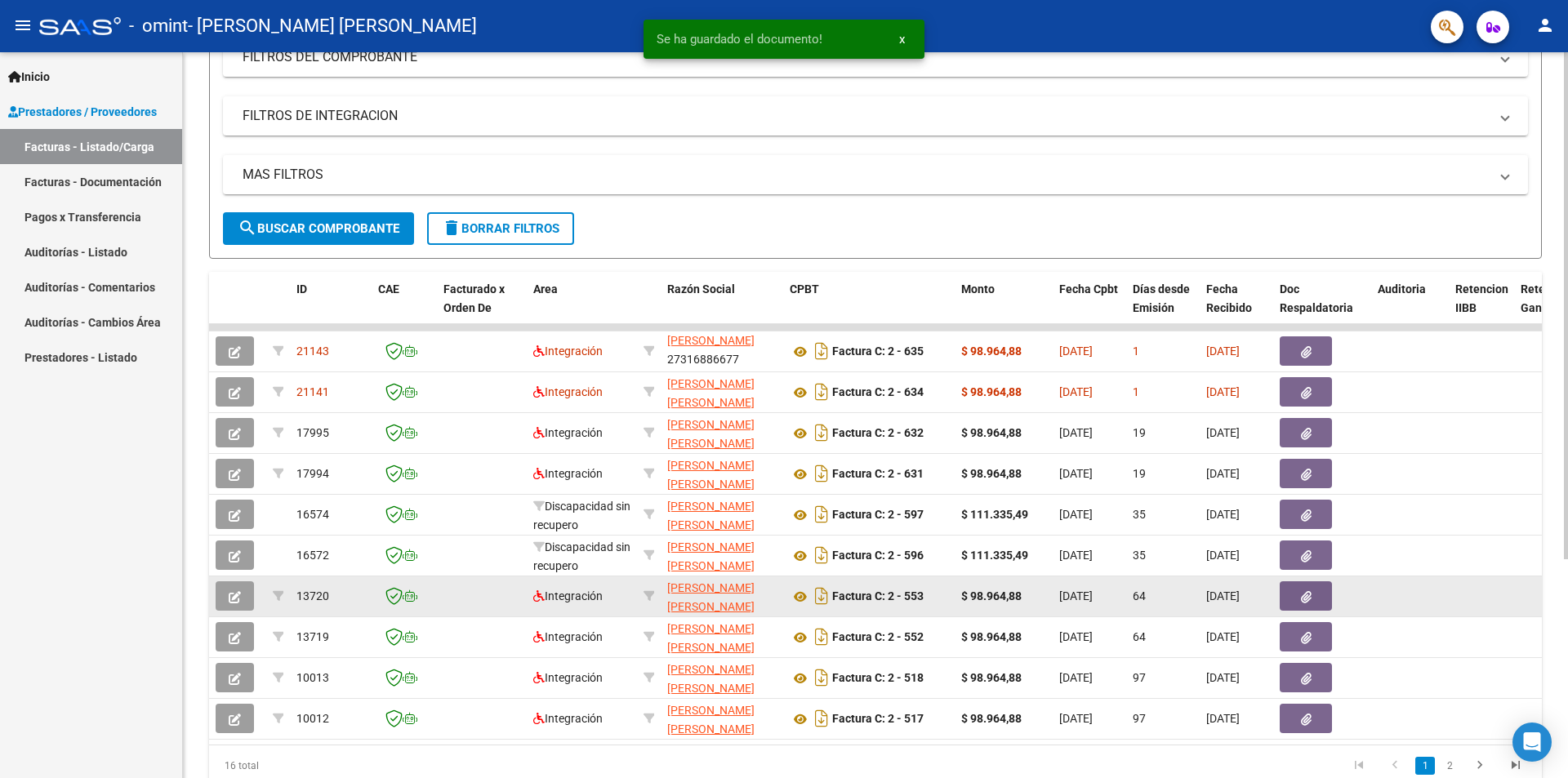
scroll to position [245, 0]
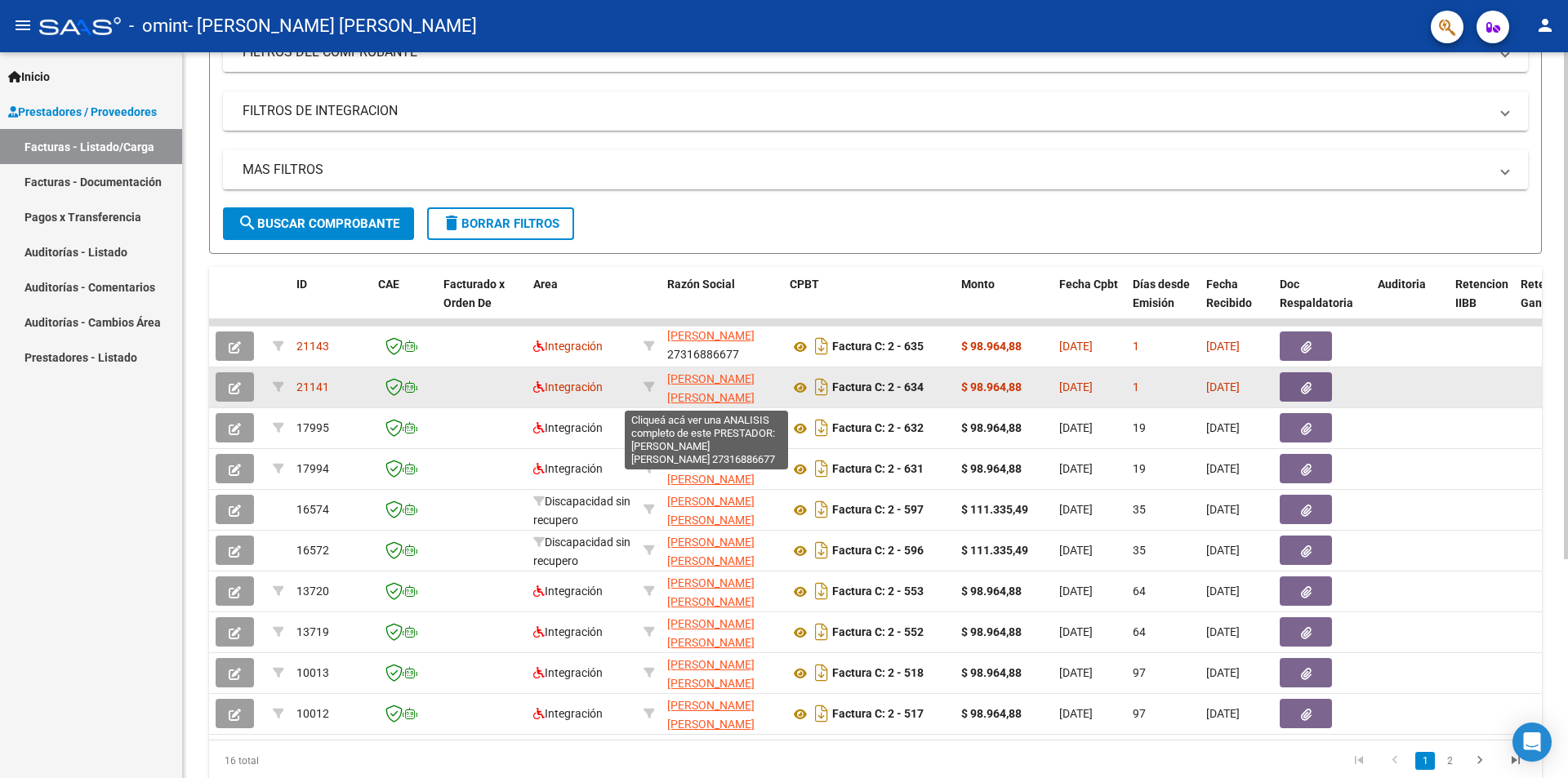
click at [695, 378] on span "[PERSON_NAME] [PERSON_NAME]" at bounding box center [711, 388] width 88 height 32
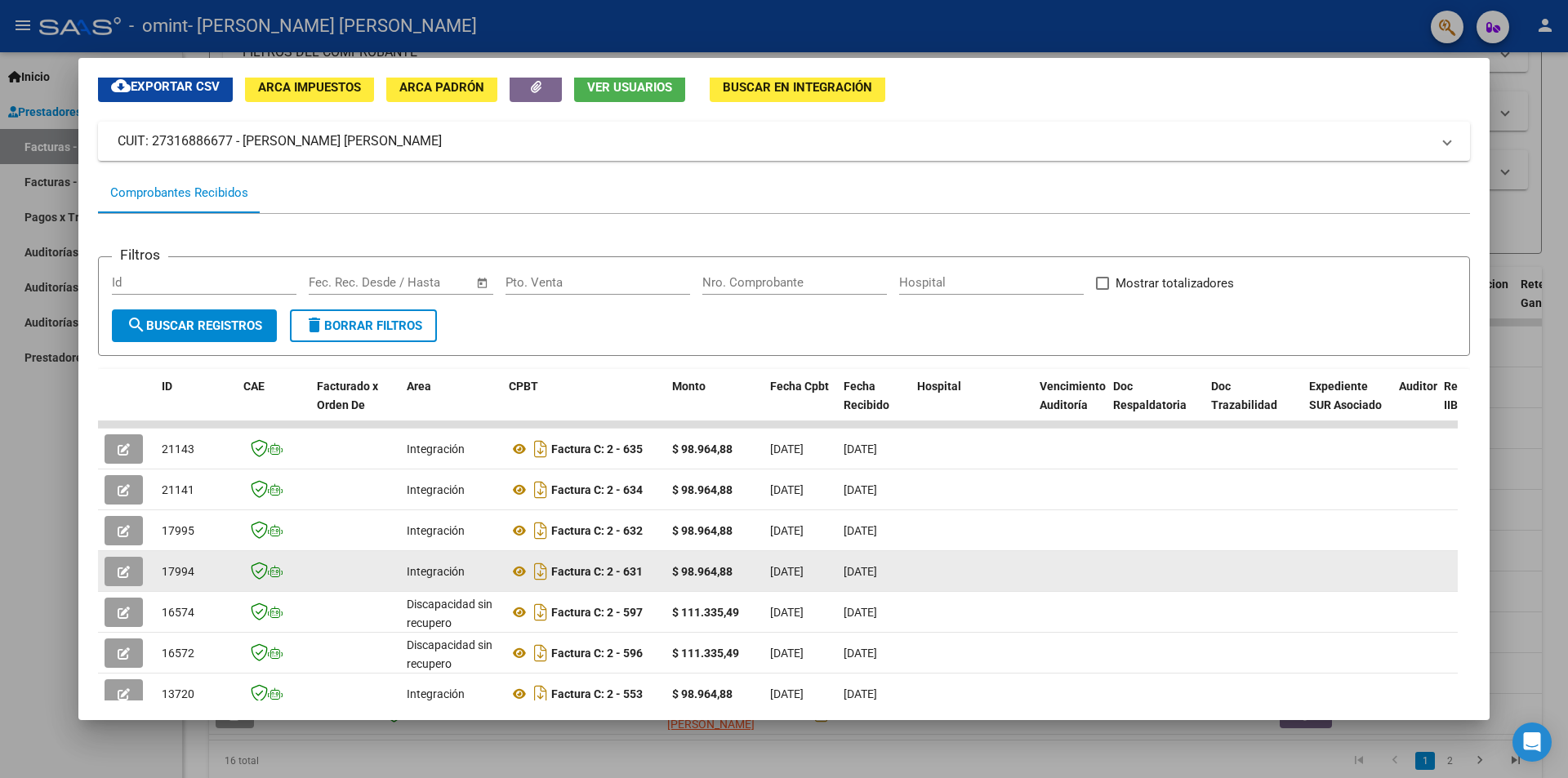
scroll to position [0, 0]
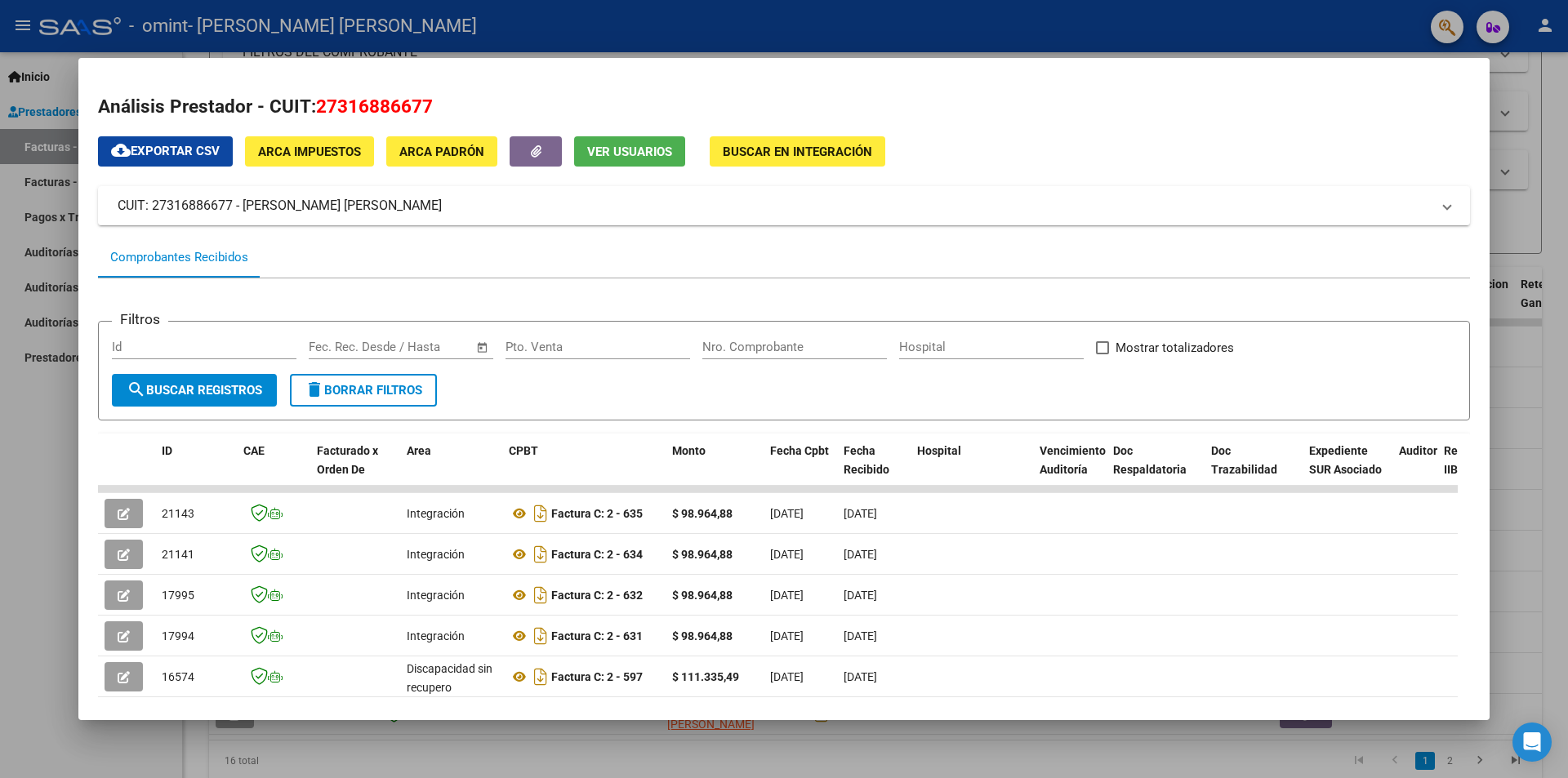
click at [496, 28] on div at bounding box center [784, 389] width 1568 height 778
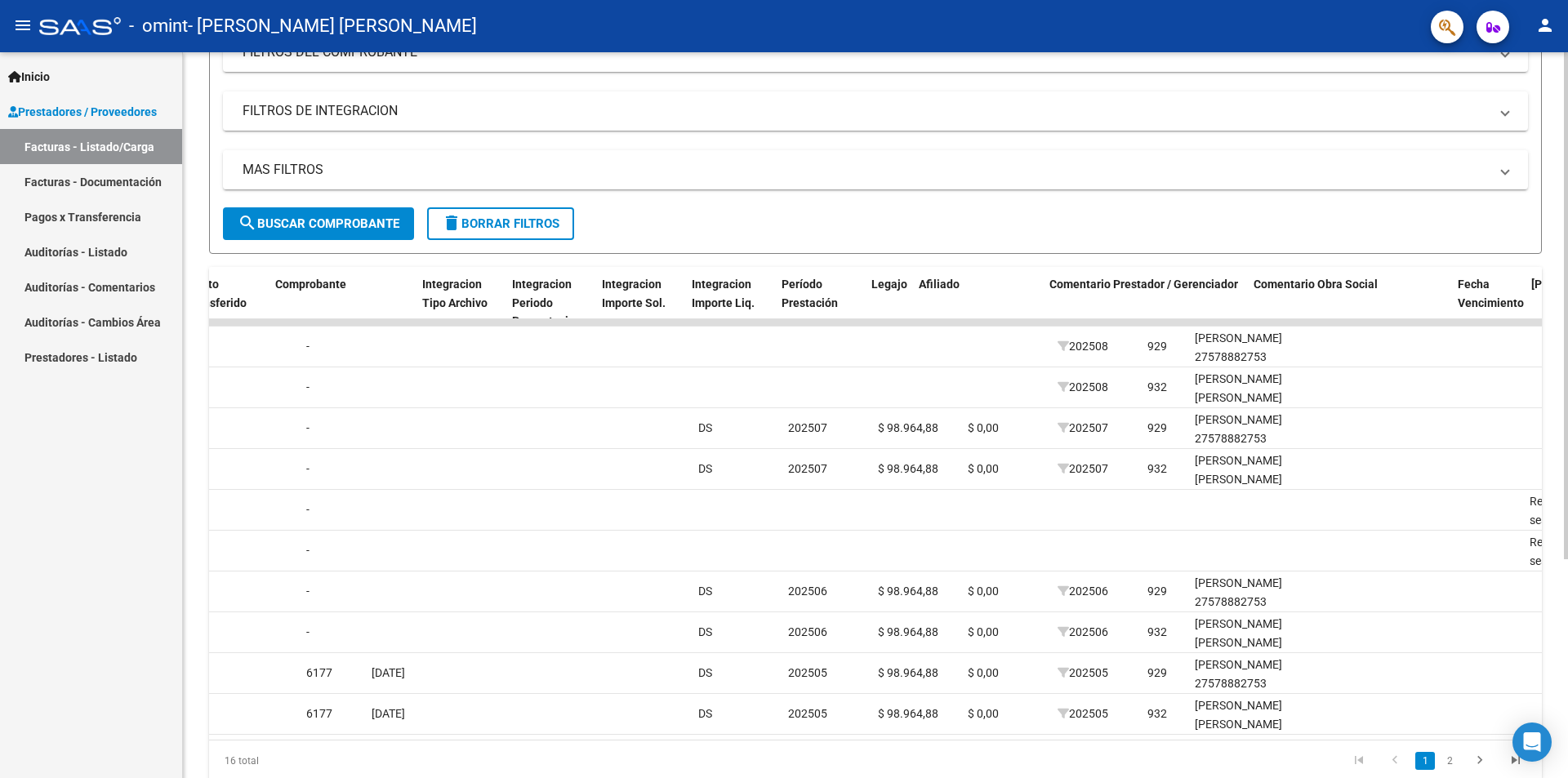
scroll to position [0, 1590]
